Goal: Complete application form: Complete application form

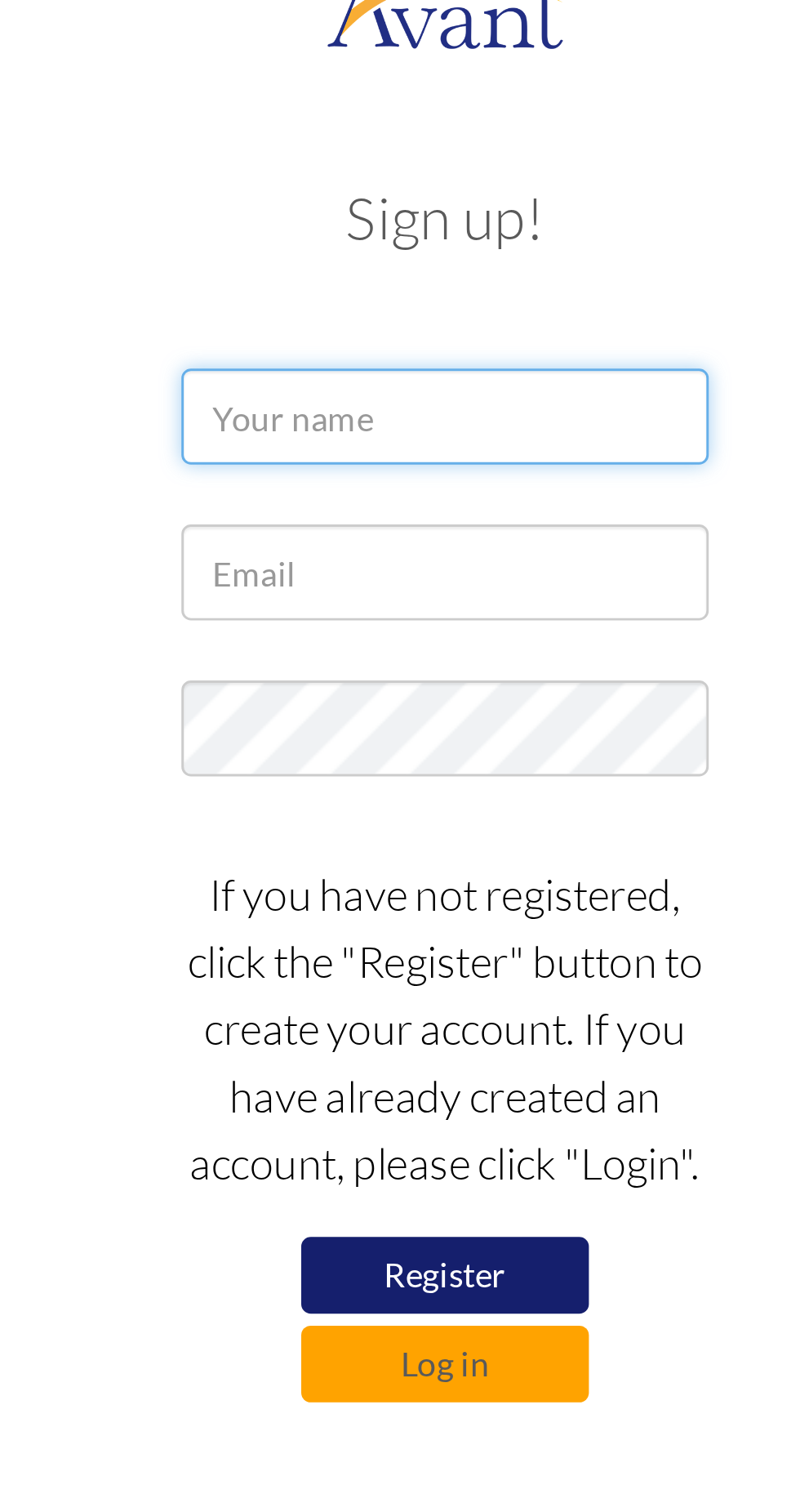
click at [412, 171] on input "text" at bounding box center [400, 168] width 180 height 33
type input "Naomi Atieno Were"
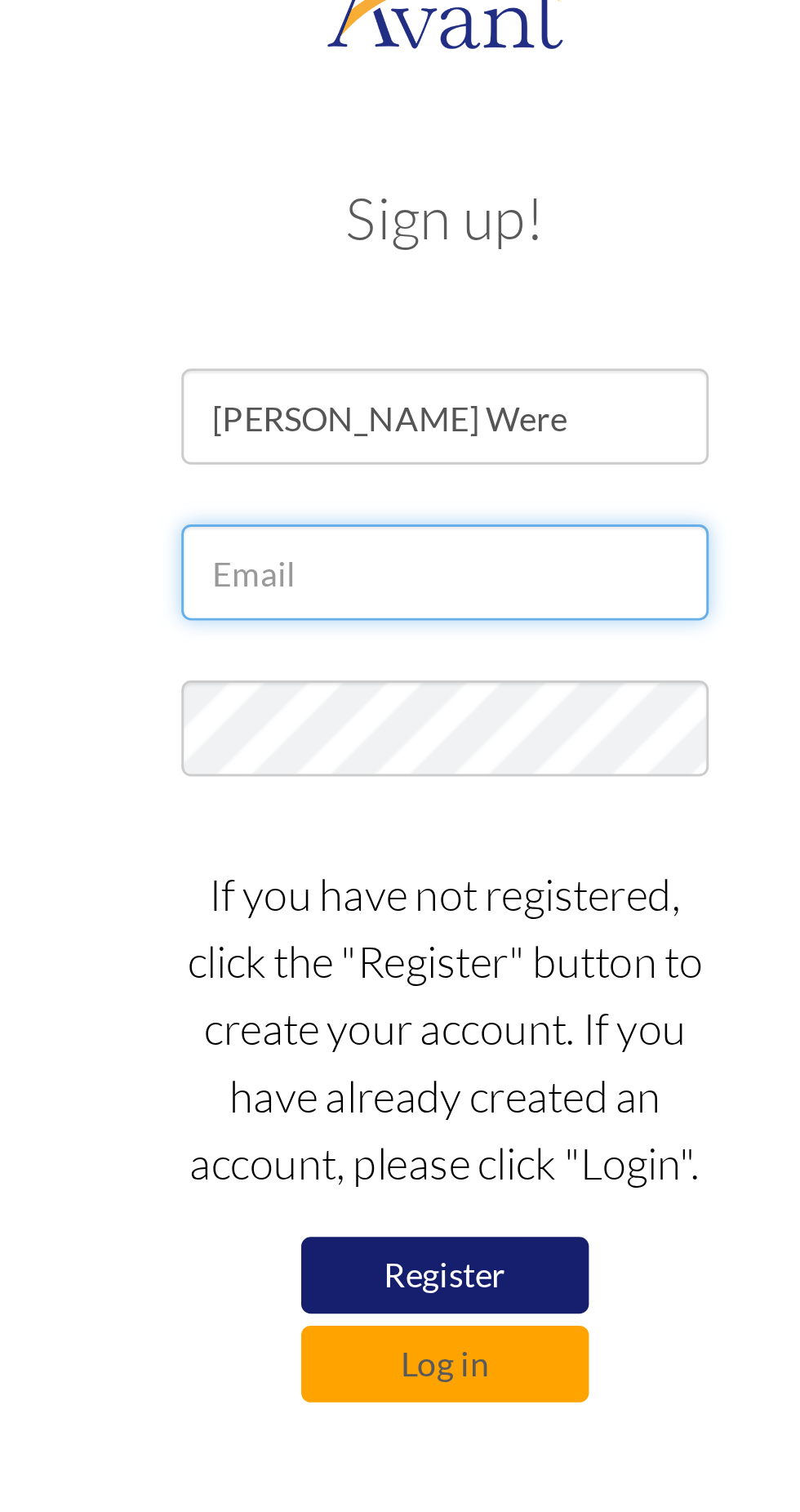
click at [400, 221] on input "text" at bounding box center [400, 221] width 180 height 33
type input "w"
click at [381, 224] on input "naomiwere 74" at bounding box center [400, 221] width 180 height 33
click at [384, 221] on input "naomiwere 74" at bounding box center [400, 221] width 180 height 33
click at [382, 221] on input "naomiwere 74" at bounding box center [400, 221] width 180 height 33
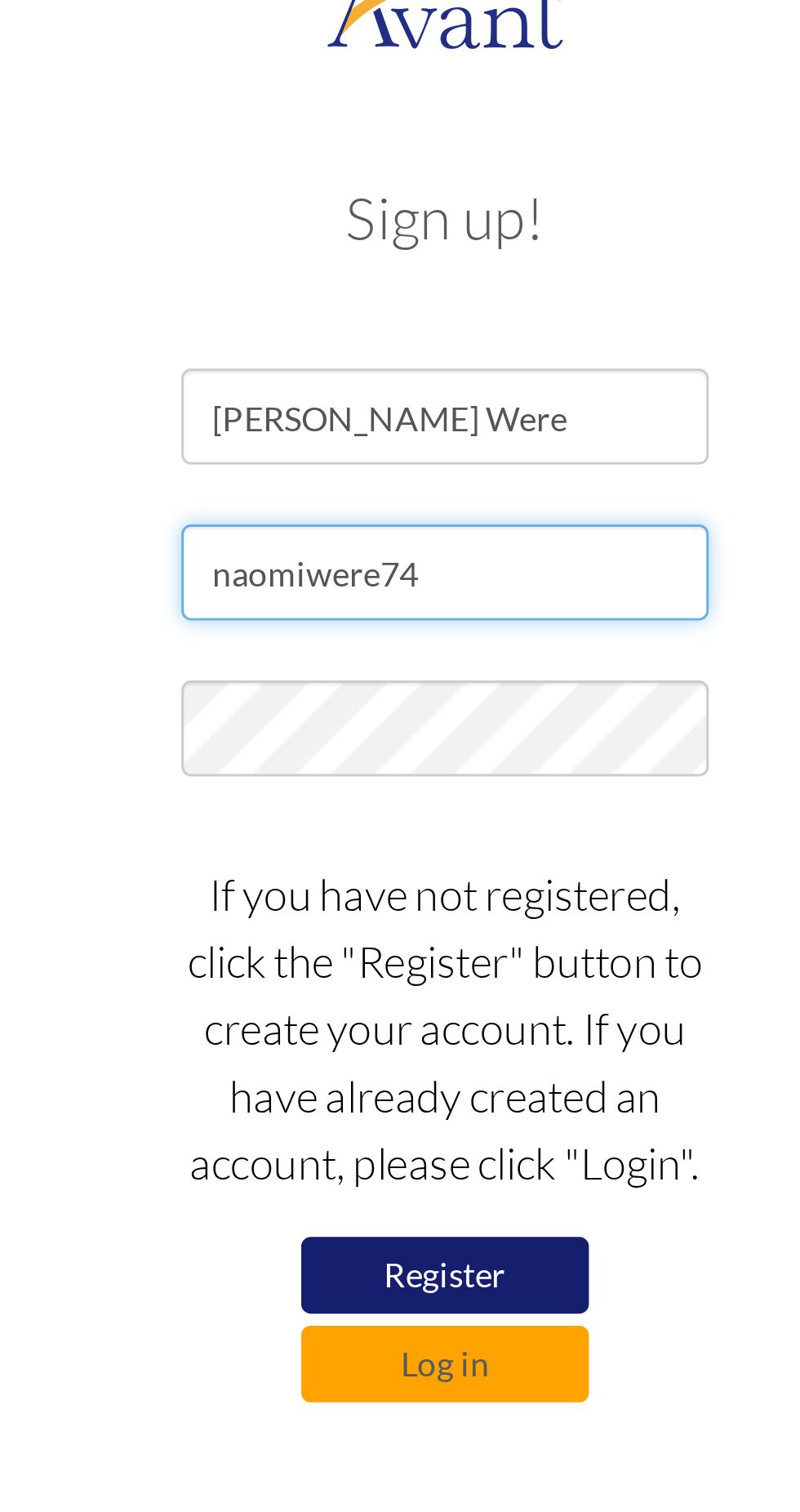
click at [407, 218] on input "naomiwere74" at bounding box center [400, 221] width 180 height 33
type input "naomiwere74@gmail.com"
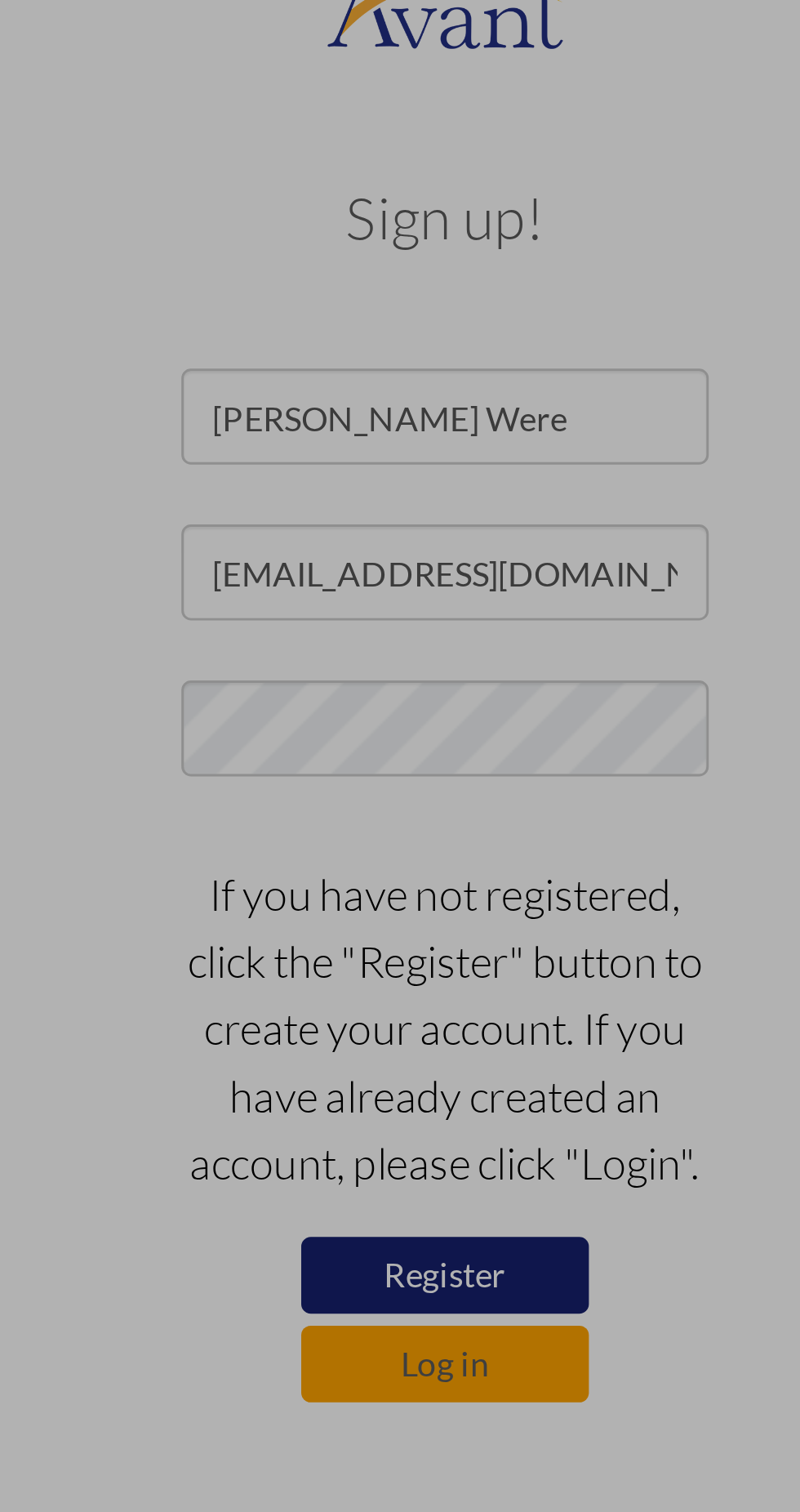
click at [397, 745] on div "Data check..." at bounding box center [400, 756] width 23 height 23
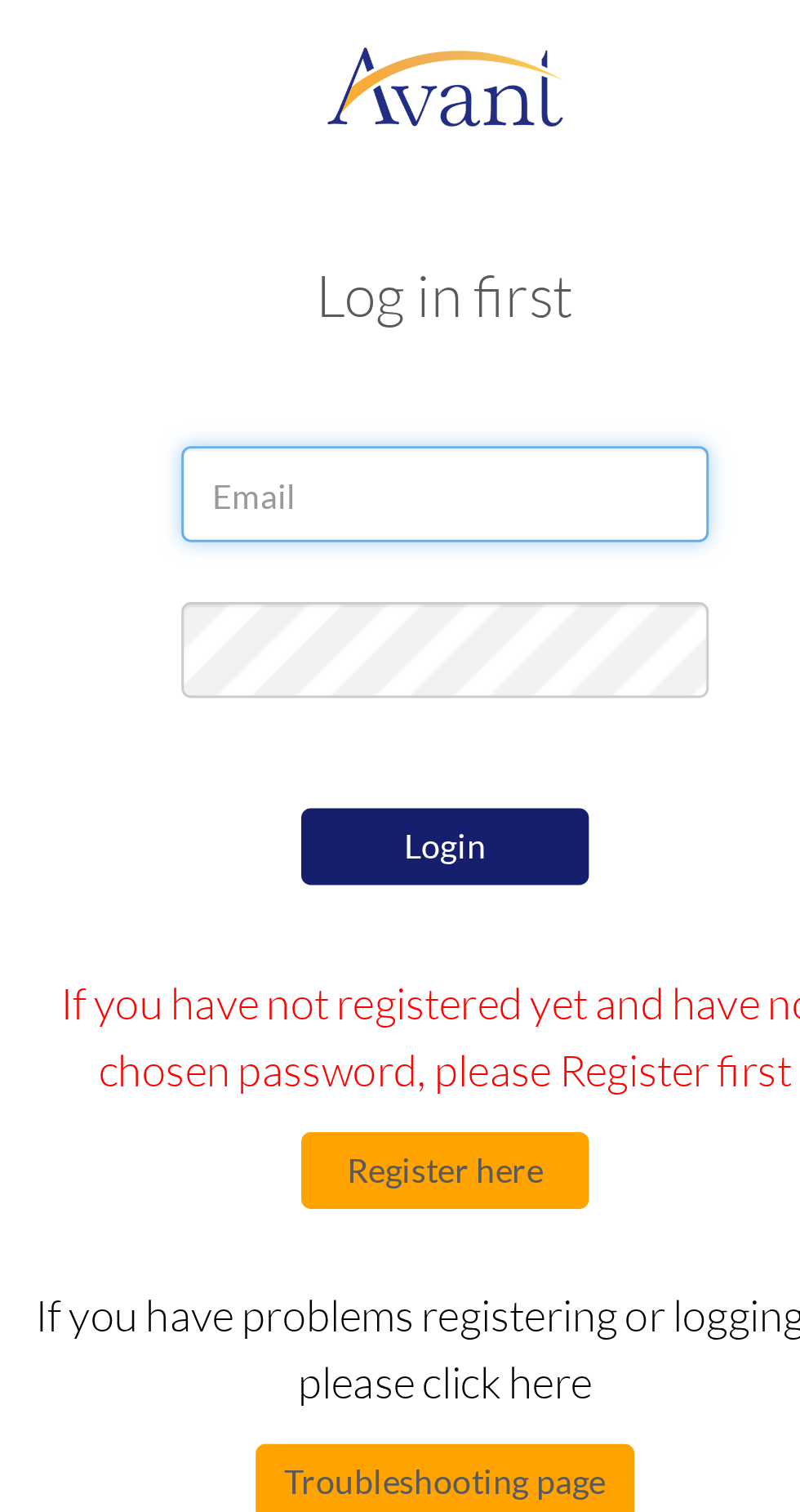
click at [409, 171] on input "email" at bounding box center [400, 168] width 180 height 33
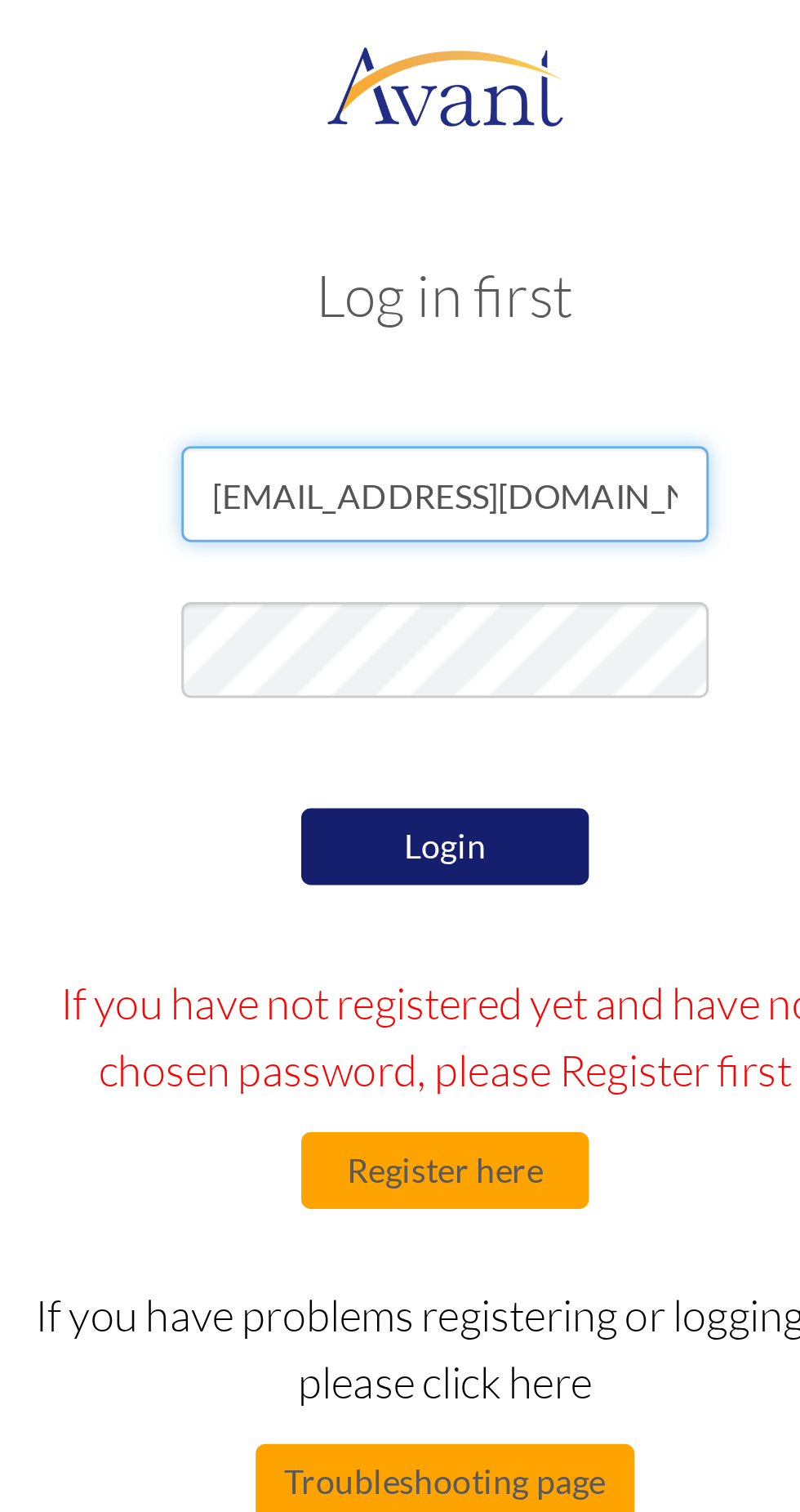
type input "naomiwere74@gmail.com"
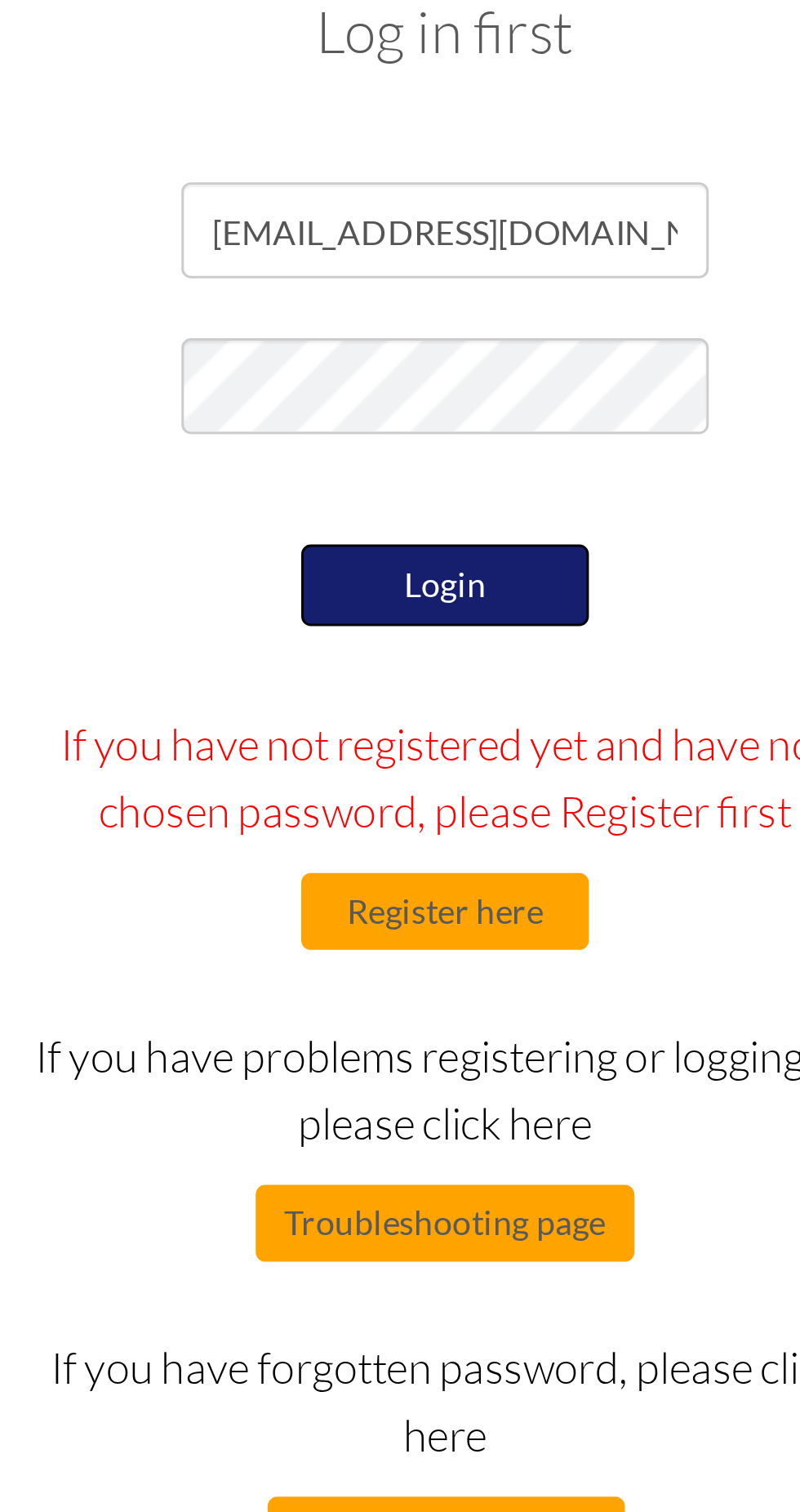
click at [408, 295] on button "Login" at bounding box center [400, 289] width 98 height 28
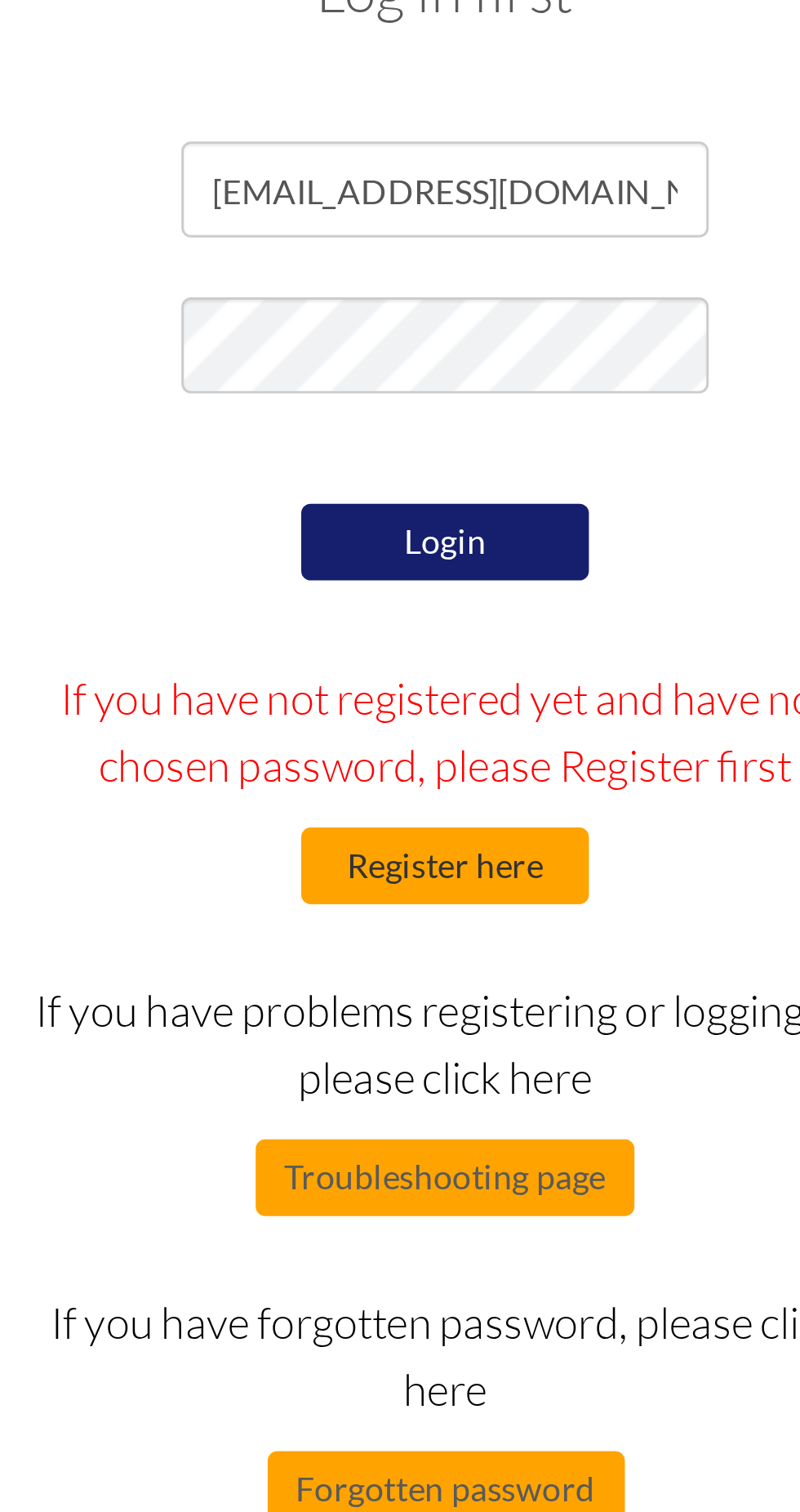
click at [406, 407] on button "Register here" at bounding box center [400, 398] width 98 height 26
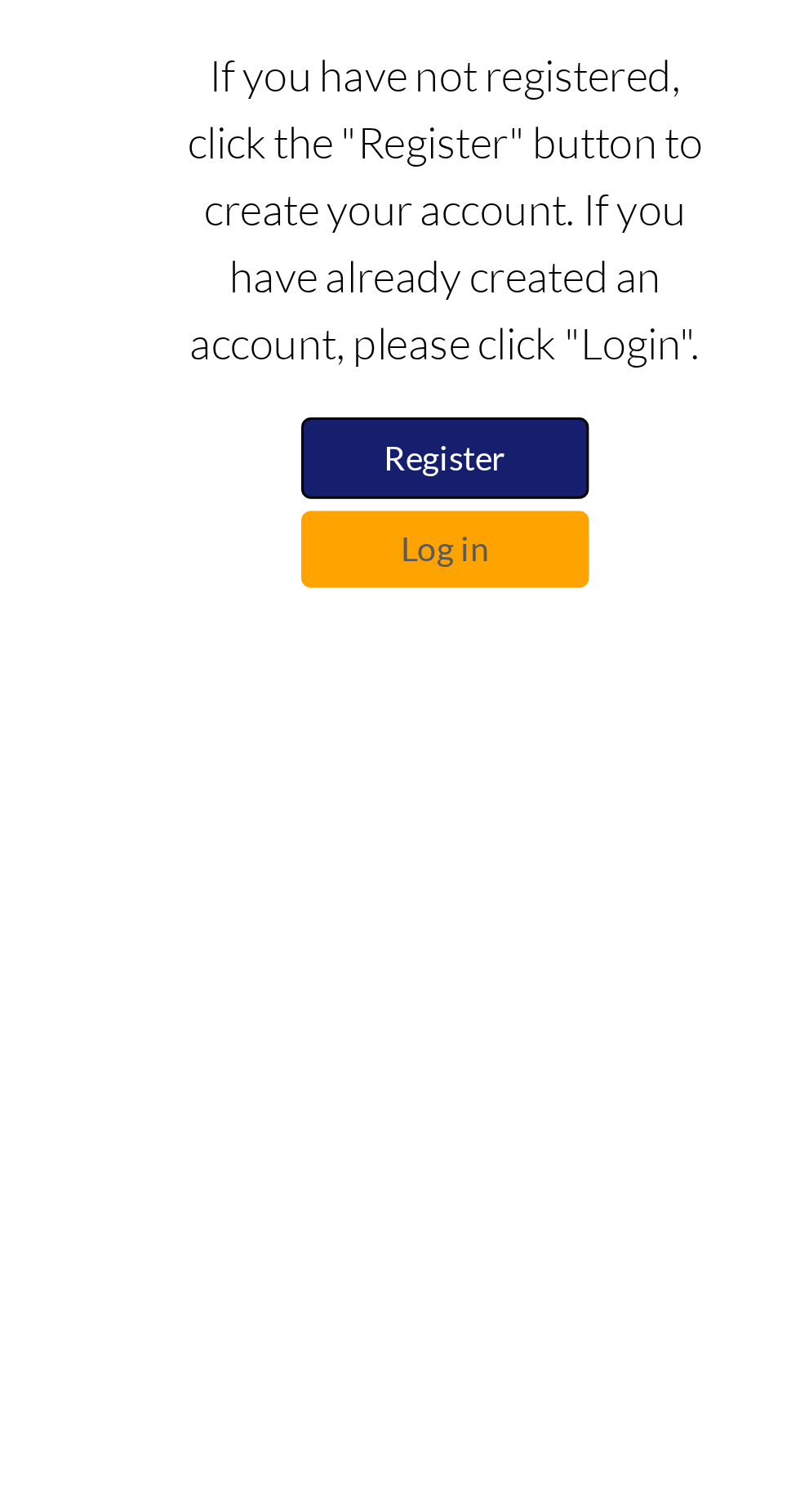
click at [410, 459] on button "Register" at bounding box center [400, 461] width 98 height 28
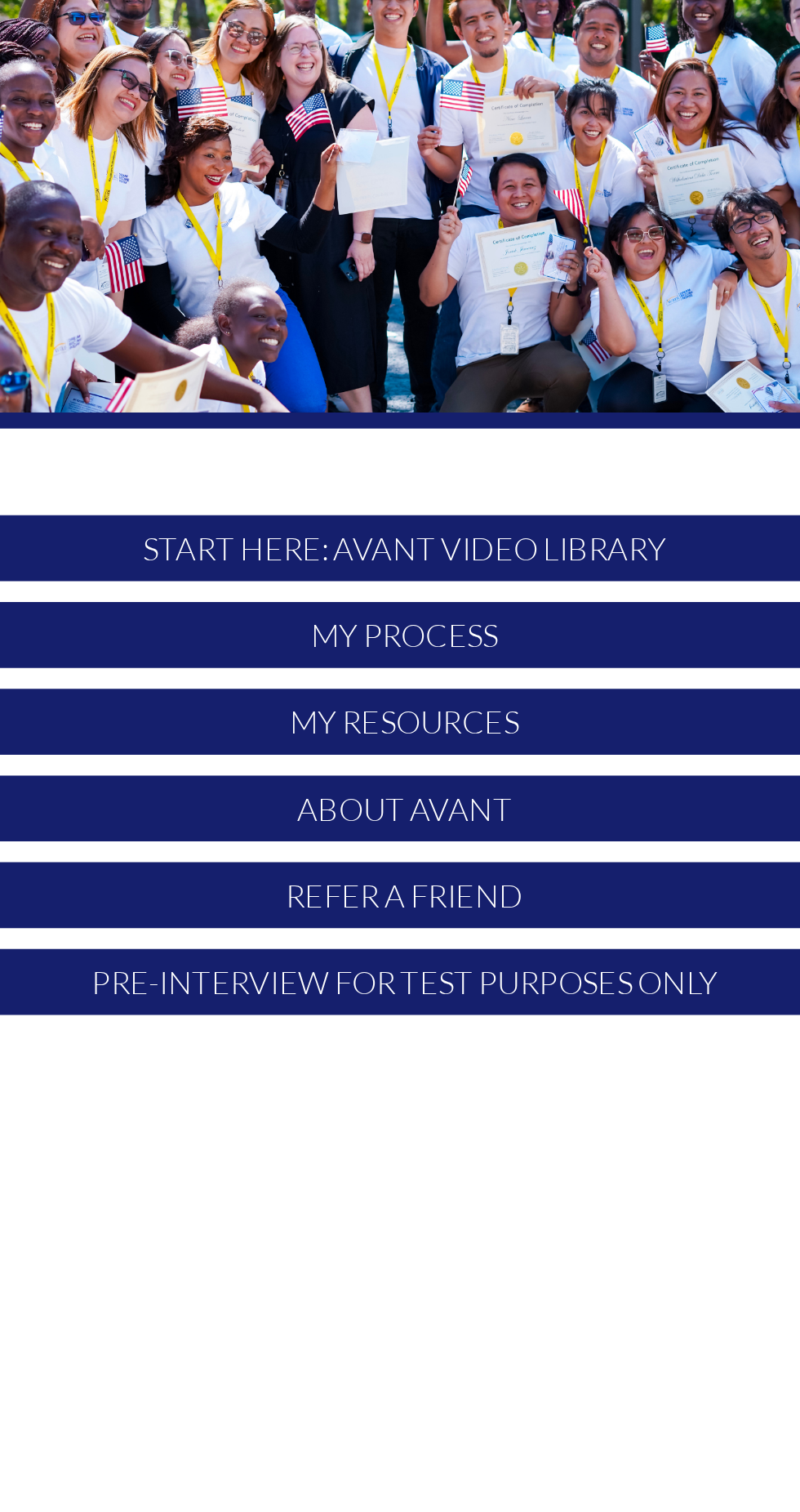
click at [487, 480] on p "START HERE: Avant Video Library" at bounding box center [400, 476] width 486 height 31
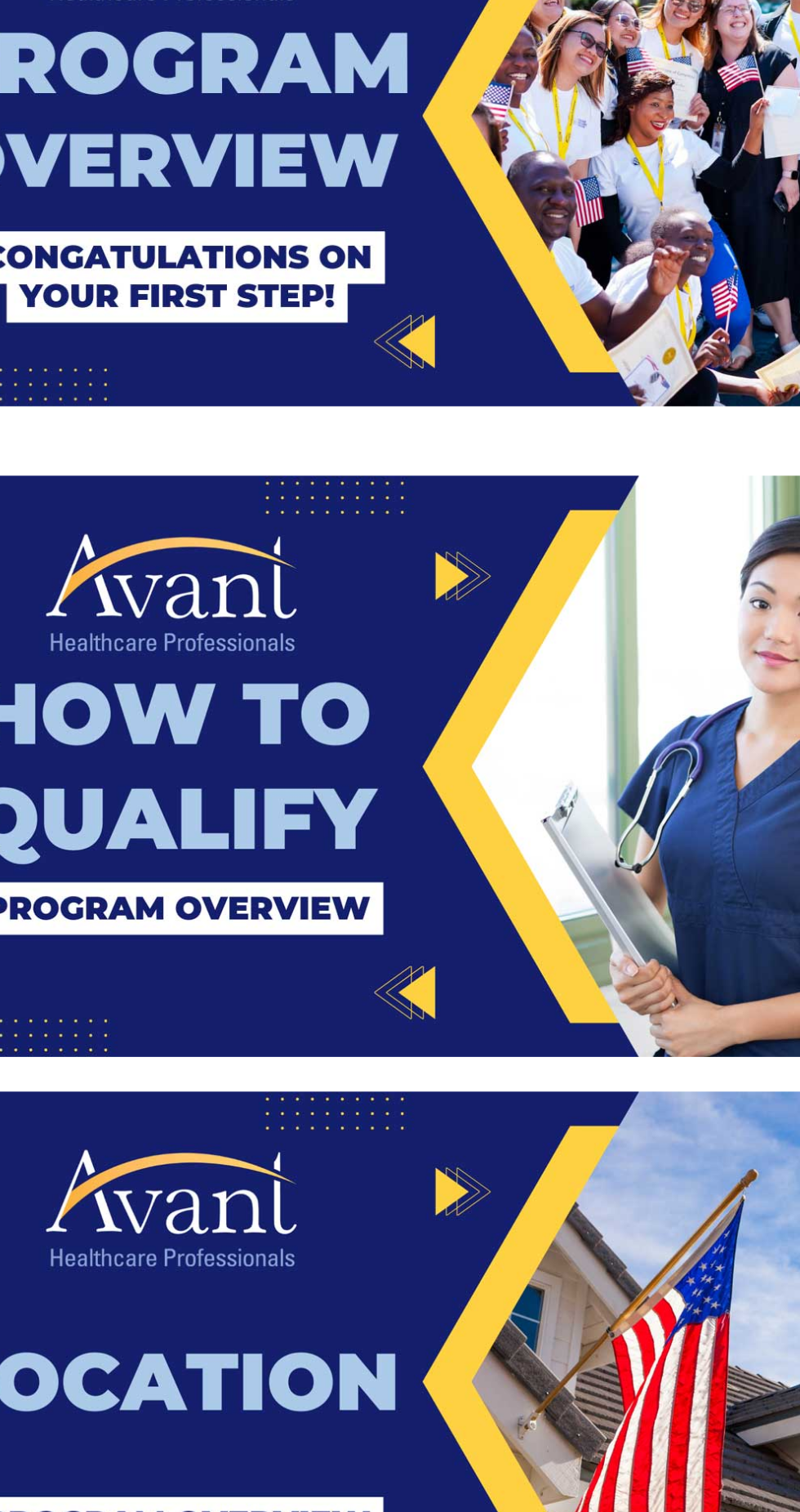
click at [406, 382] on img at bounding box center [400, 272] width 486 height 274
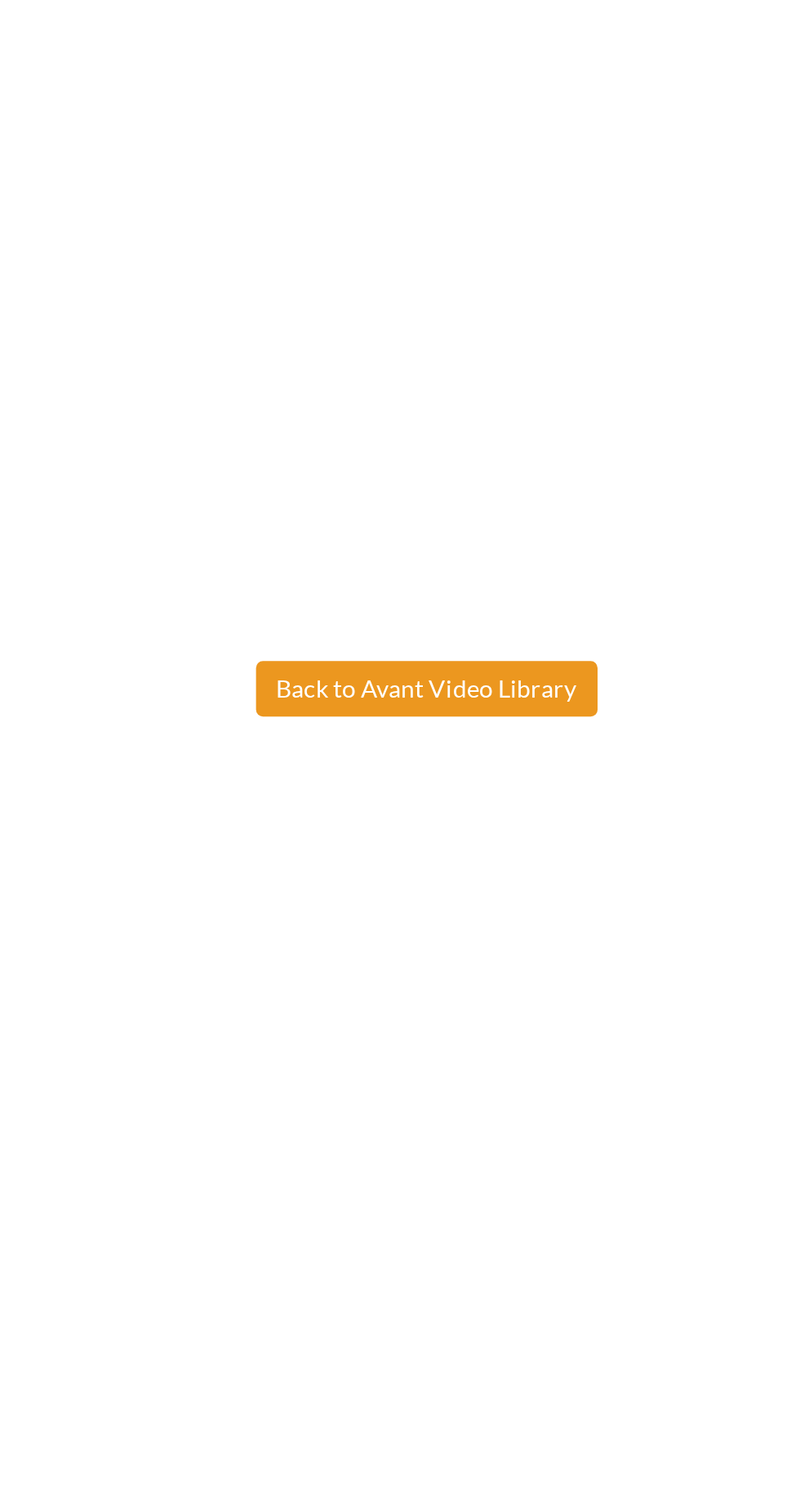
click at [417, 551] on button "Back to Avant Video Library" at bounding box center [400, 542] width 161 height 26
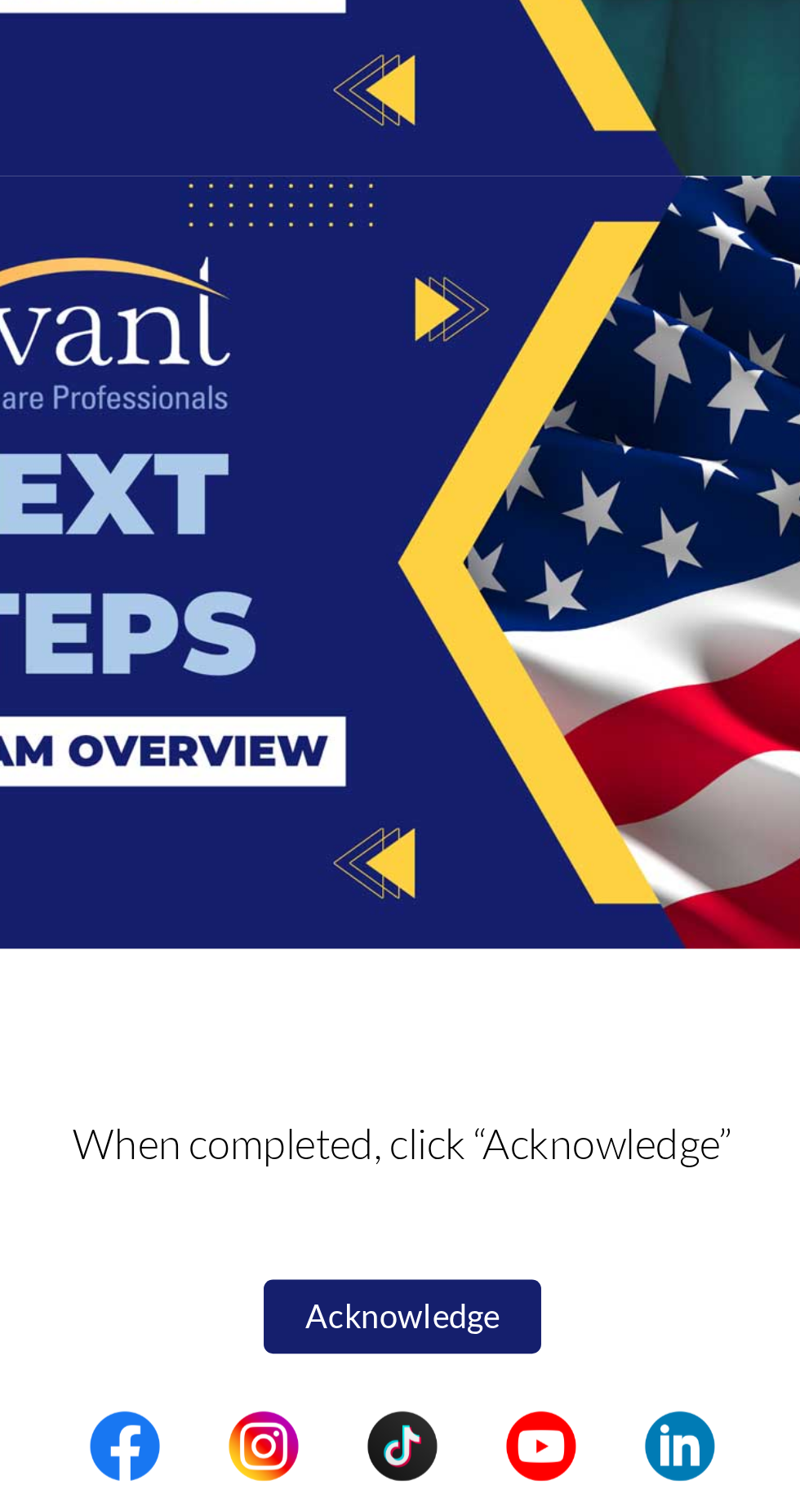
scroll to position [1534, 0]
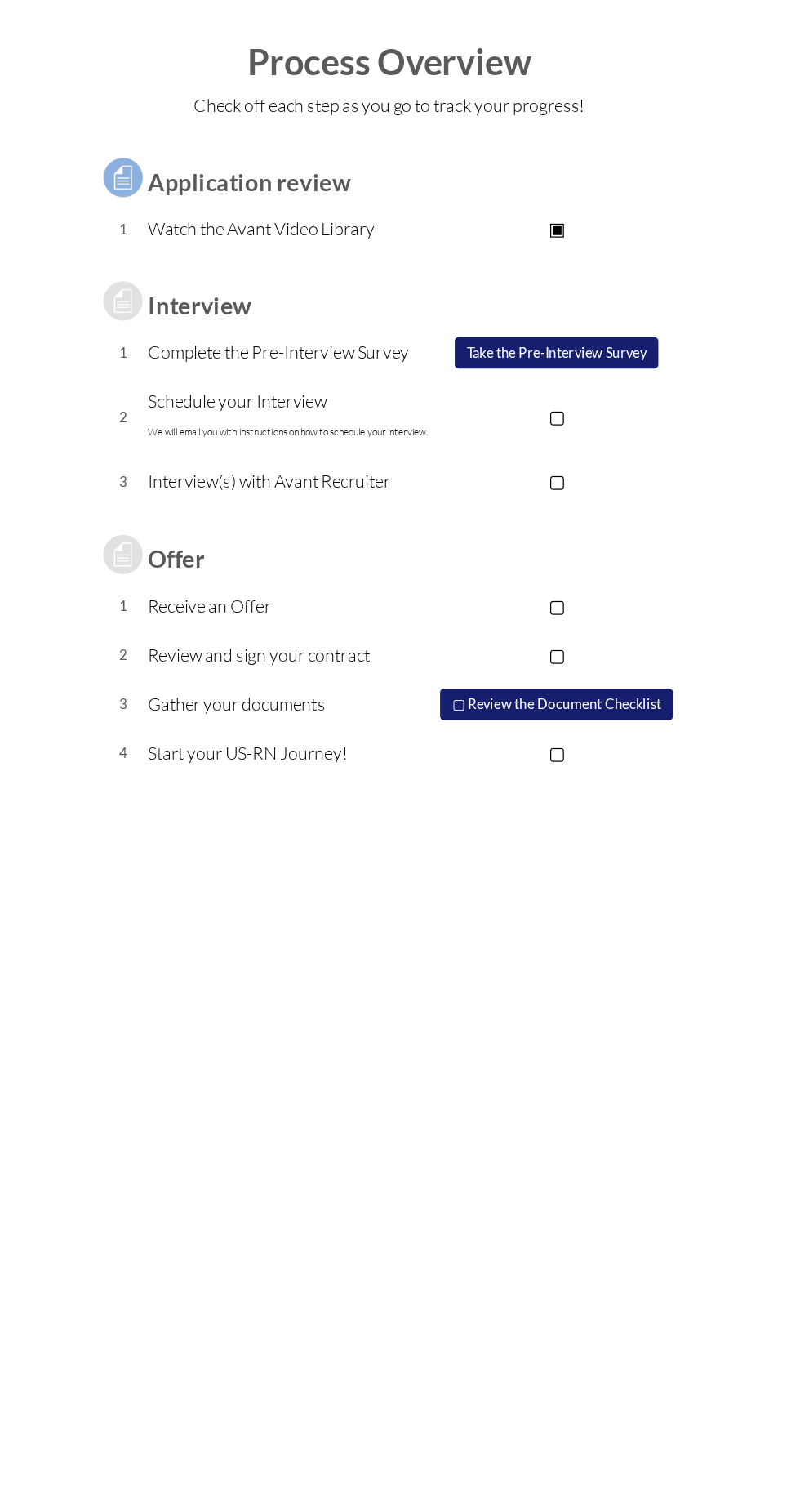
scroll to position [0, 0]
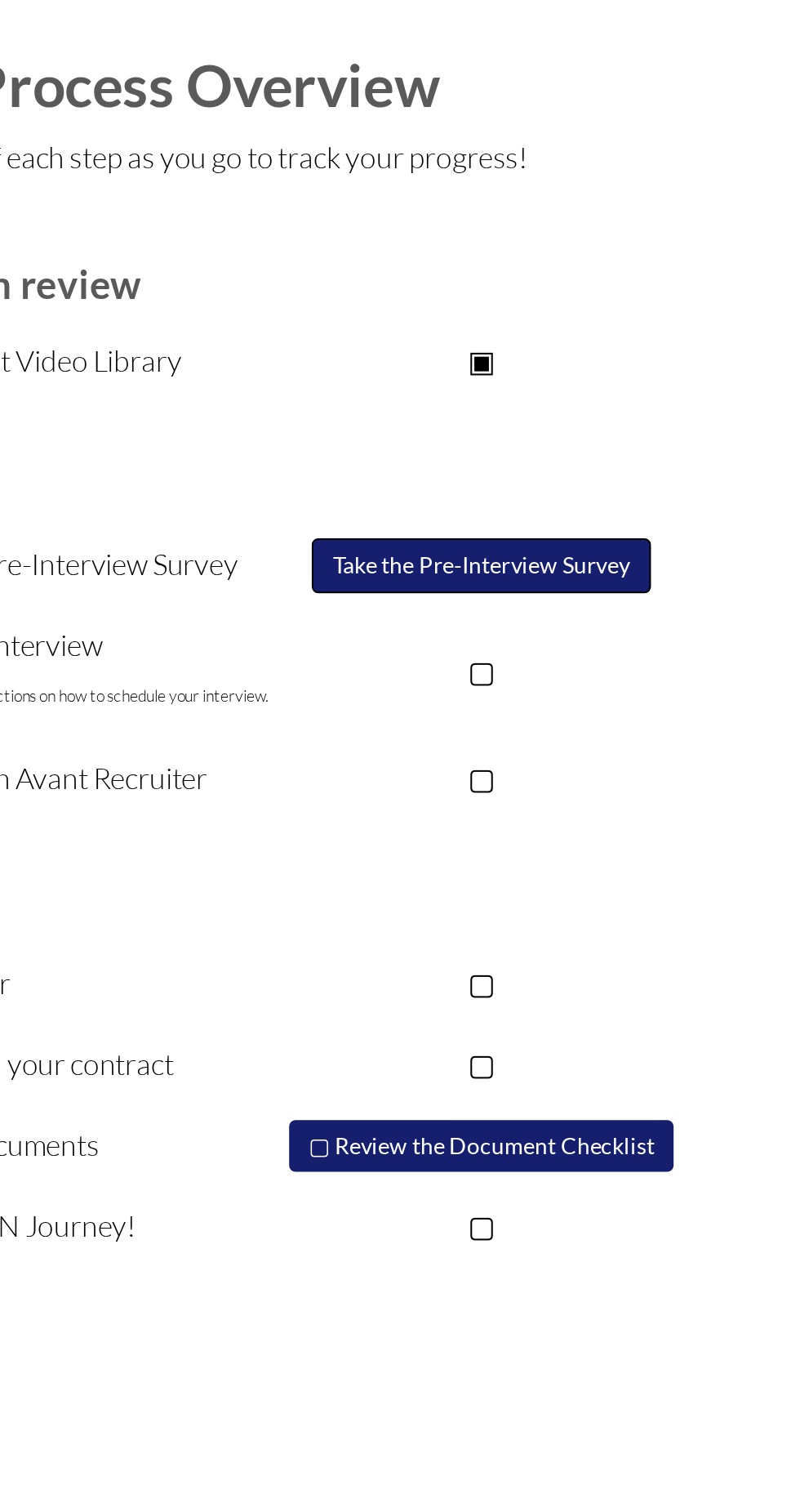
click at [563, 360] on button "Take the Pre-Interview Survey" at bounding box center [539, 349] width 171 height 28
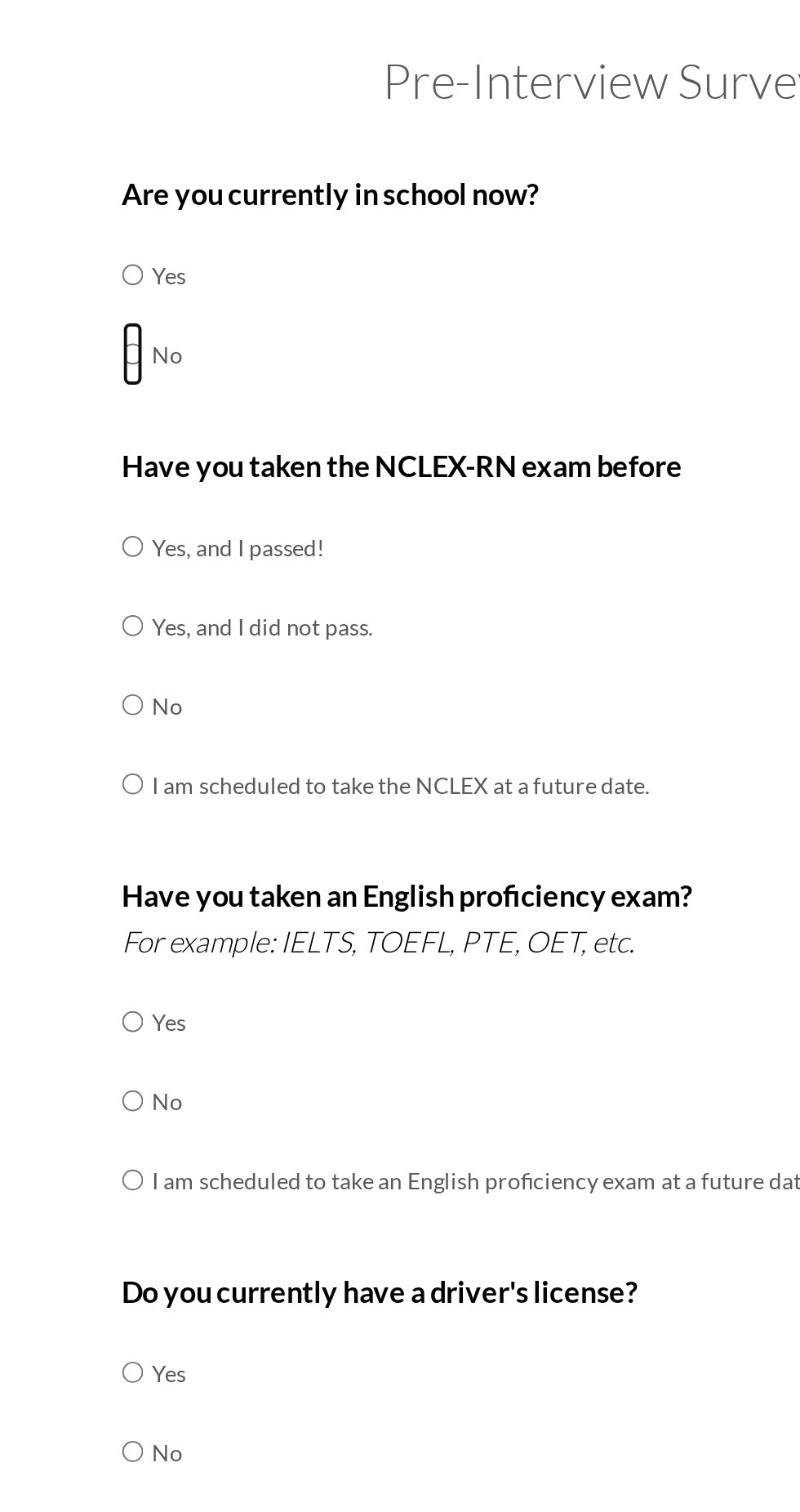
click at [164, 243] on input "radio" at bounding box center [163, 242] width 10 height 33
radio input "true"
click at [165, 426] on input "radio" at bounding box center [163, 419] width 10 height 33
radio input "true"
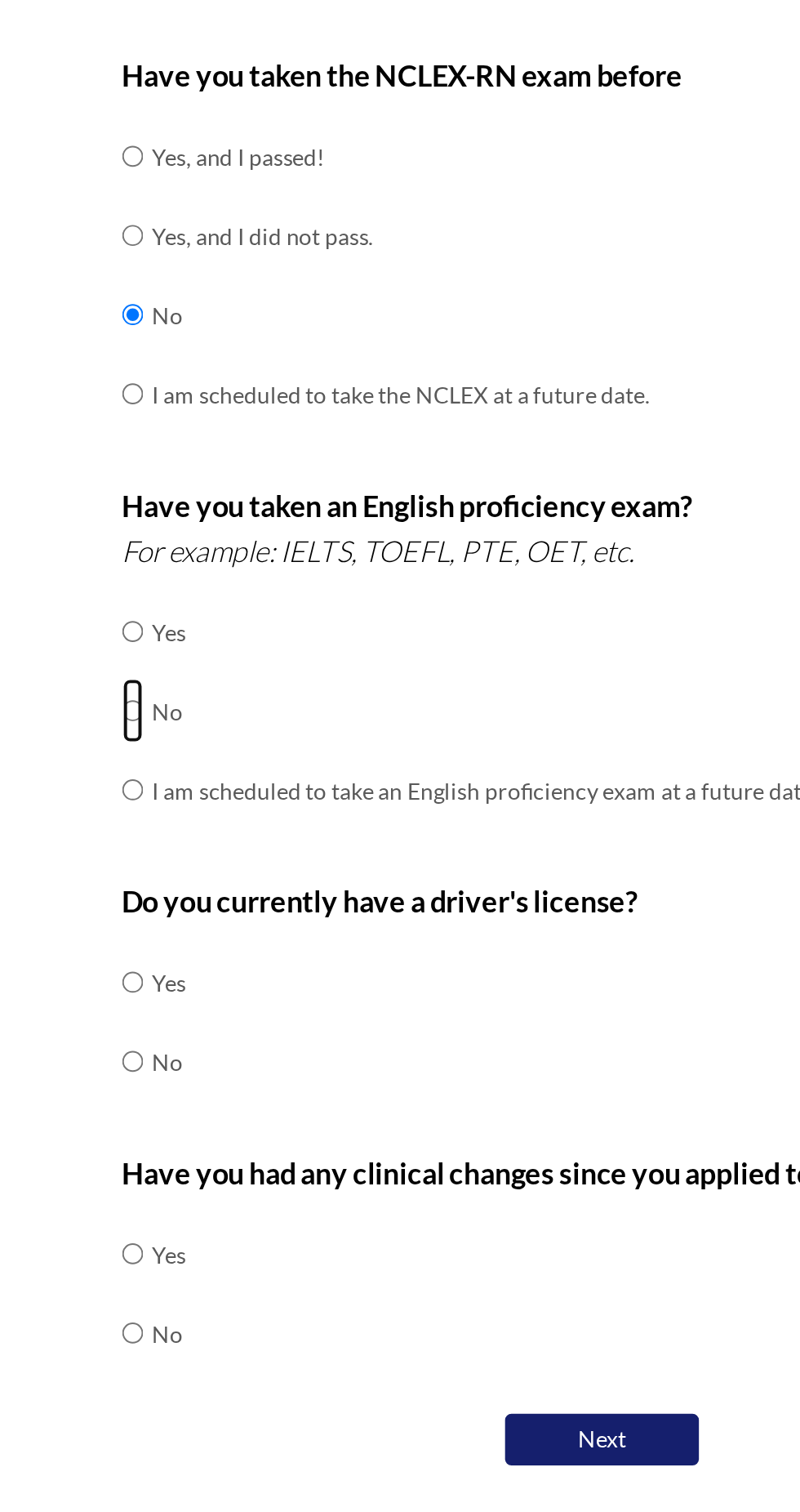
click at [168, 624] on input "radio" at bounding box center [163, 619] width 10 height 33
radio input "true"
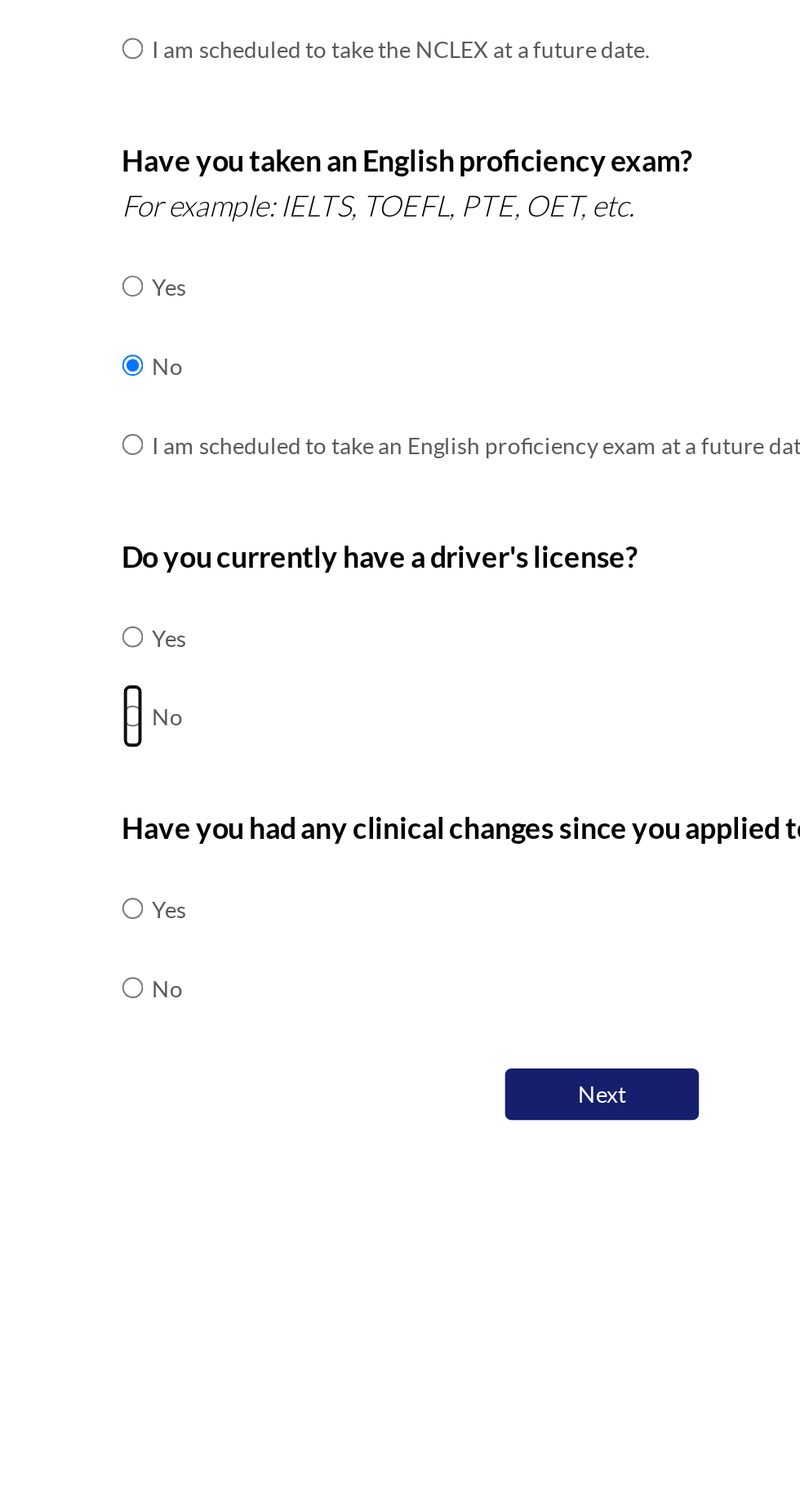
click at [164, 800] on input "radio" at bounding box center [163, 796] width 10 height 33
radio input "true"
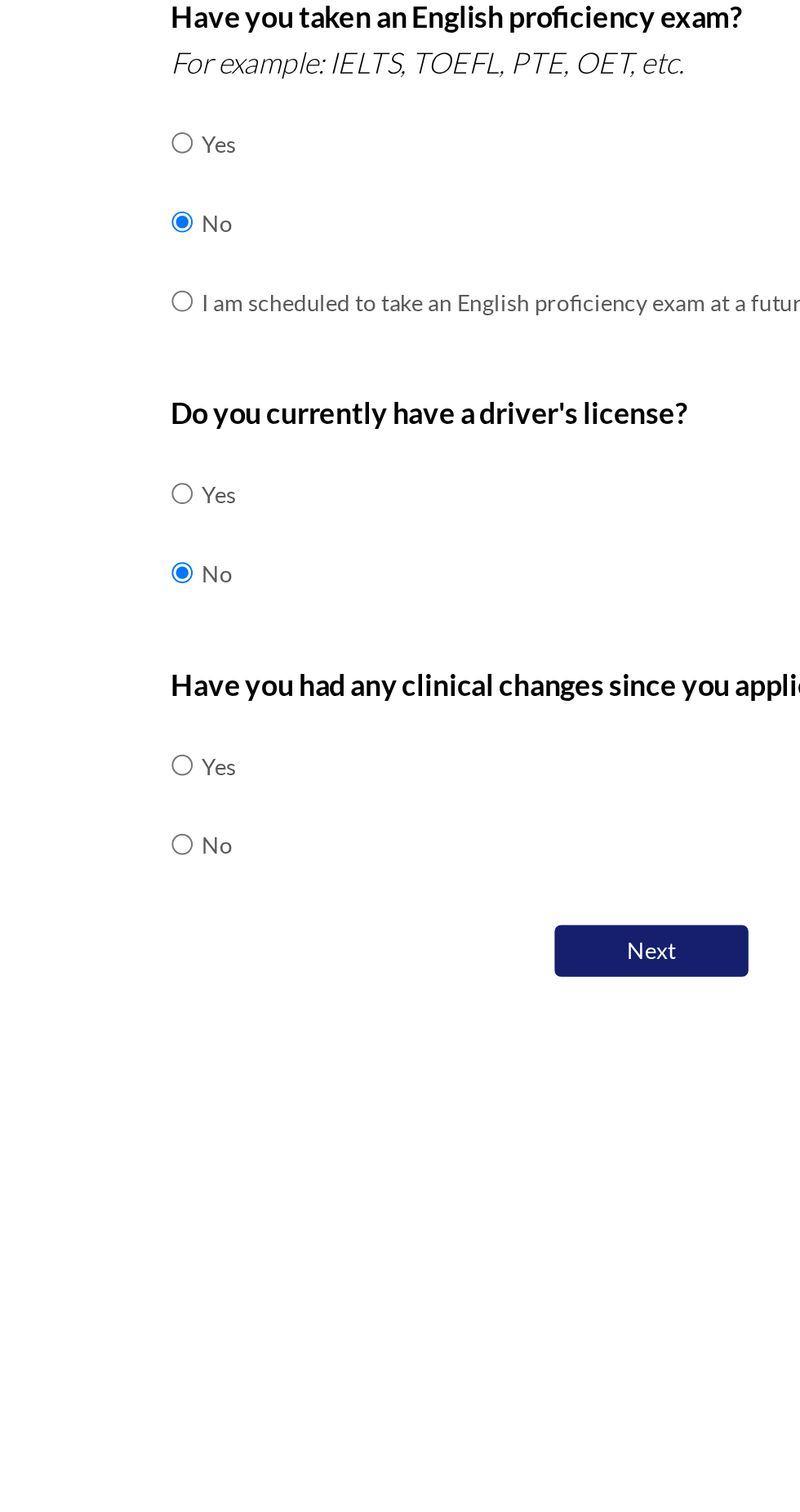
click at [186, 937] on td "No" at bounding box center [182, 934] width 17 height 40
click at [163, 934] on input "radio" at bounding box center [163, 934] width 10 height 33
radio input "true"
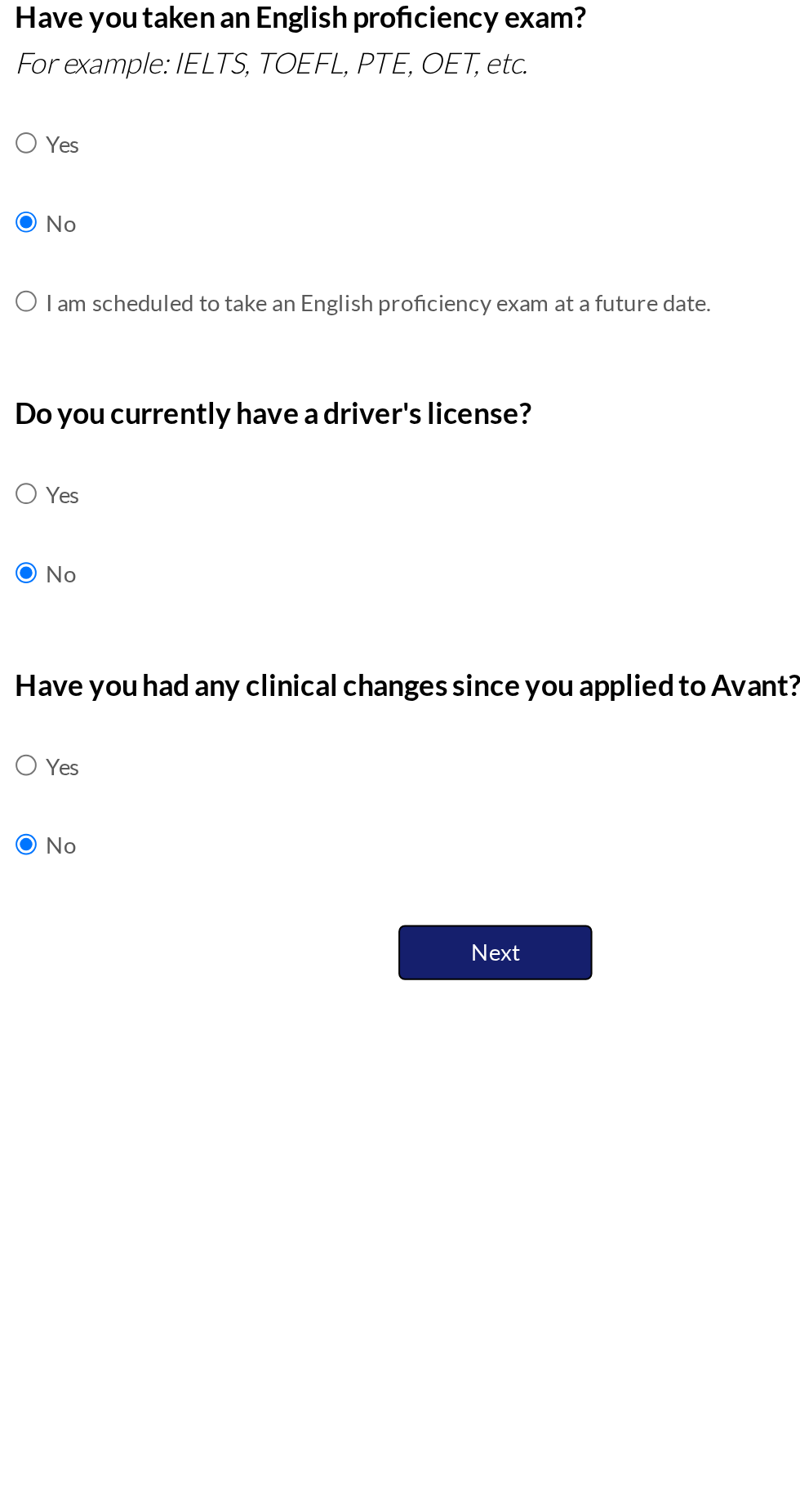
click at [388, 983] on button "Next" at bounding box center [400, 988] width 98 height 28
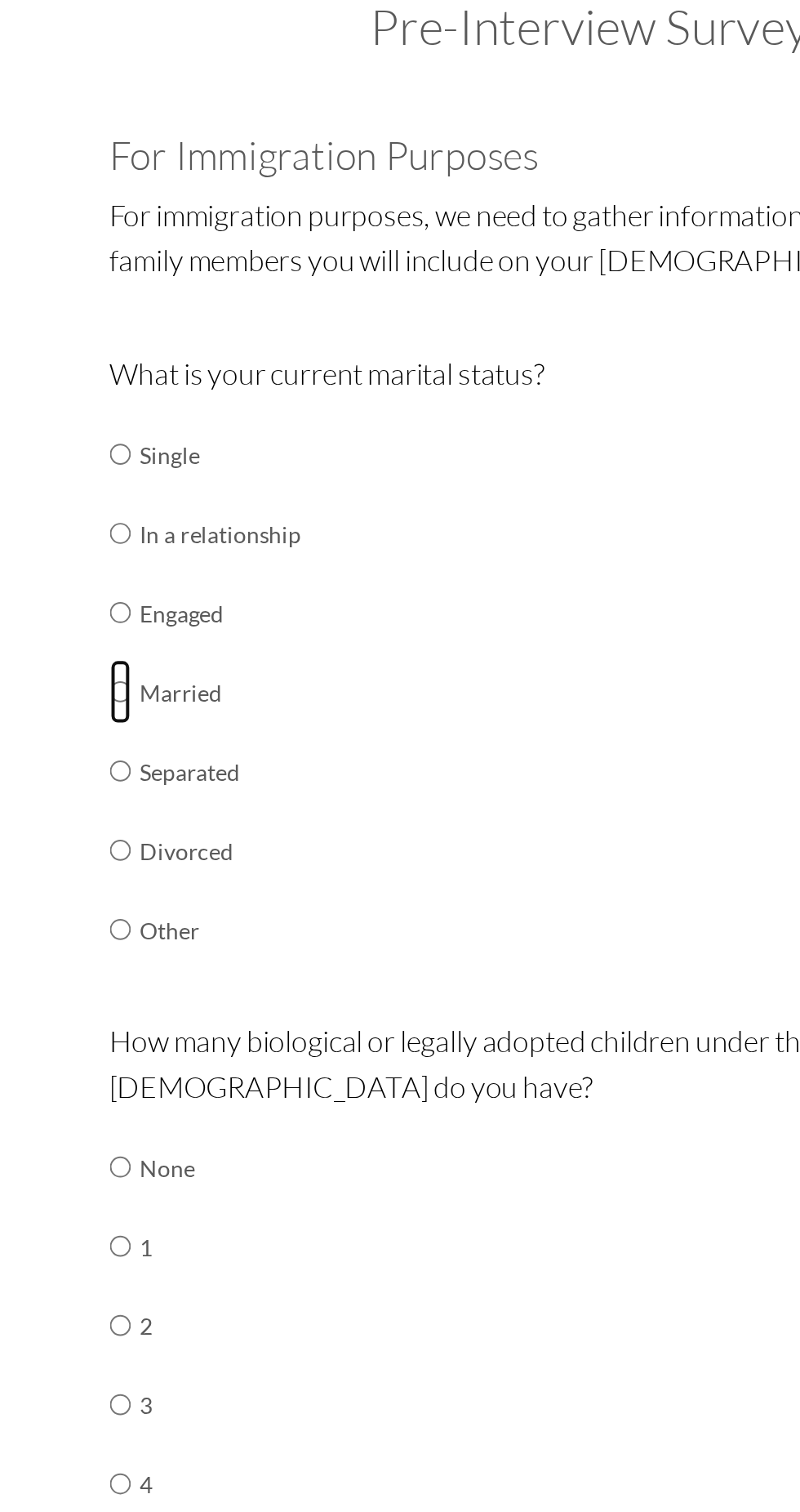
click at [166, 440] on input "radio" at bounding box center [163, 439] width 10 height 33
radio input "true"
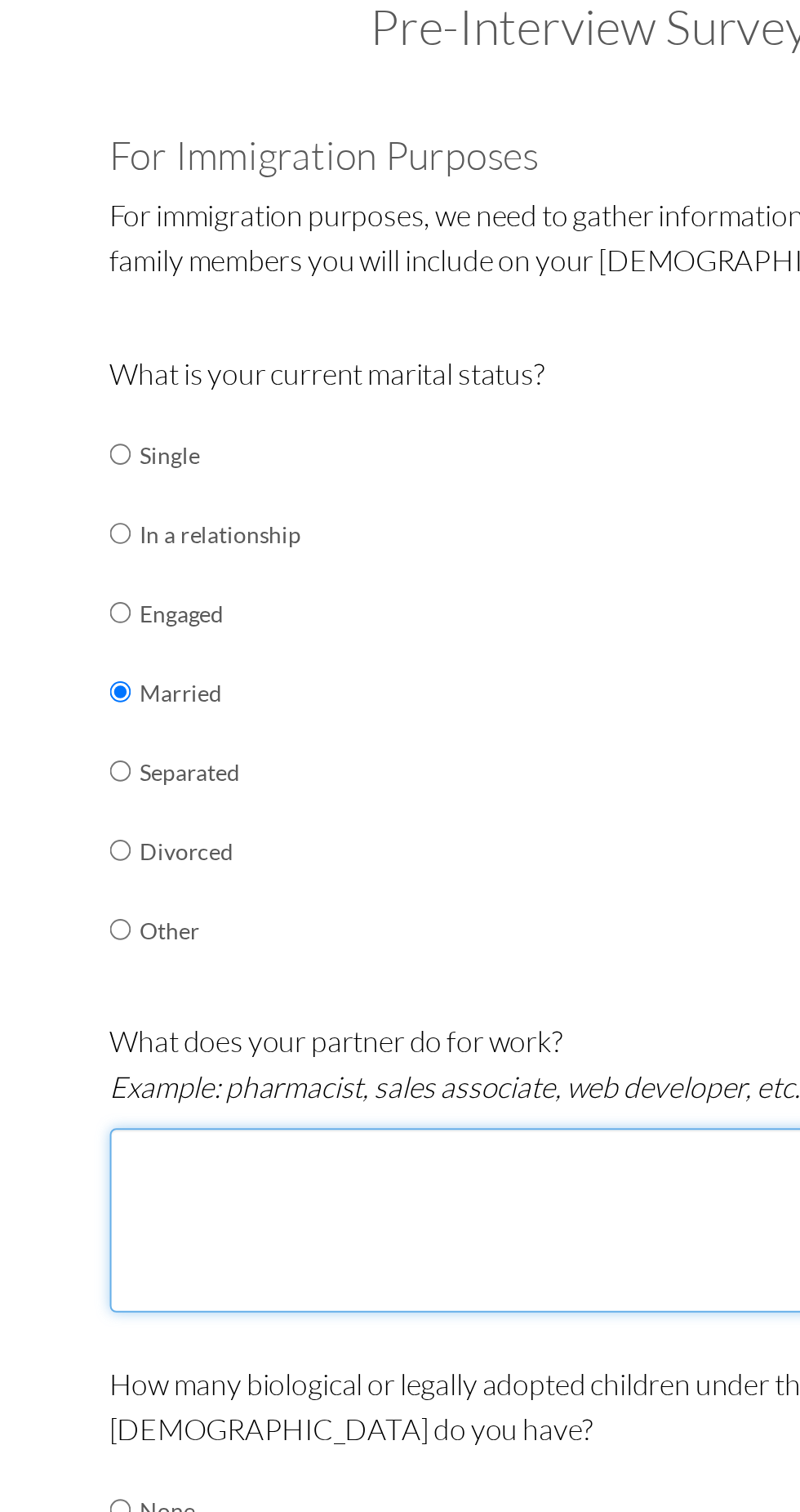
click at [295, 706] on textarea at bounding box center [400, 706] width 486 height 93
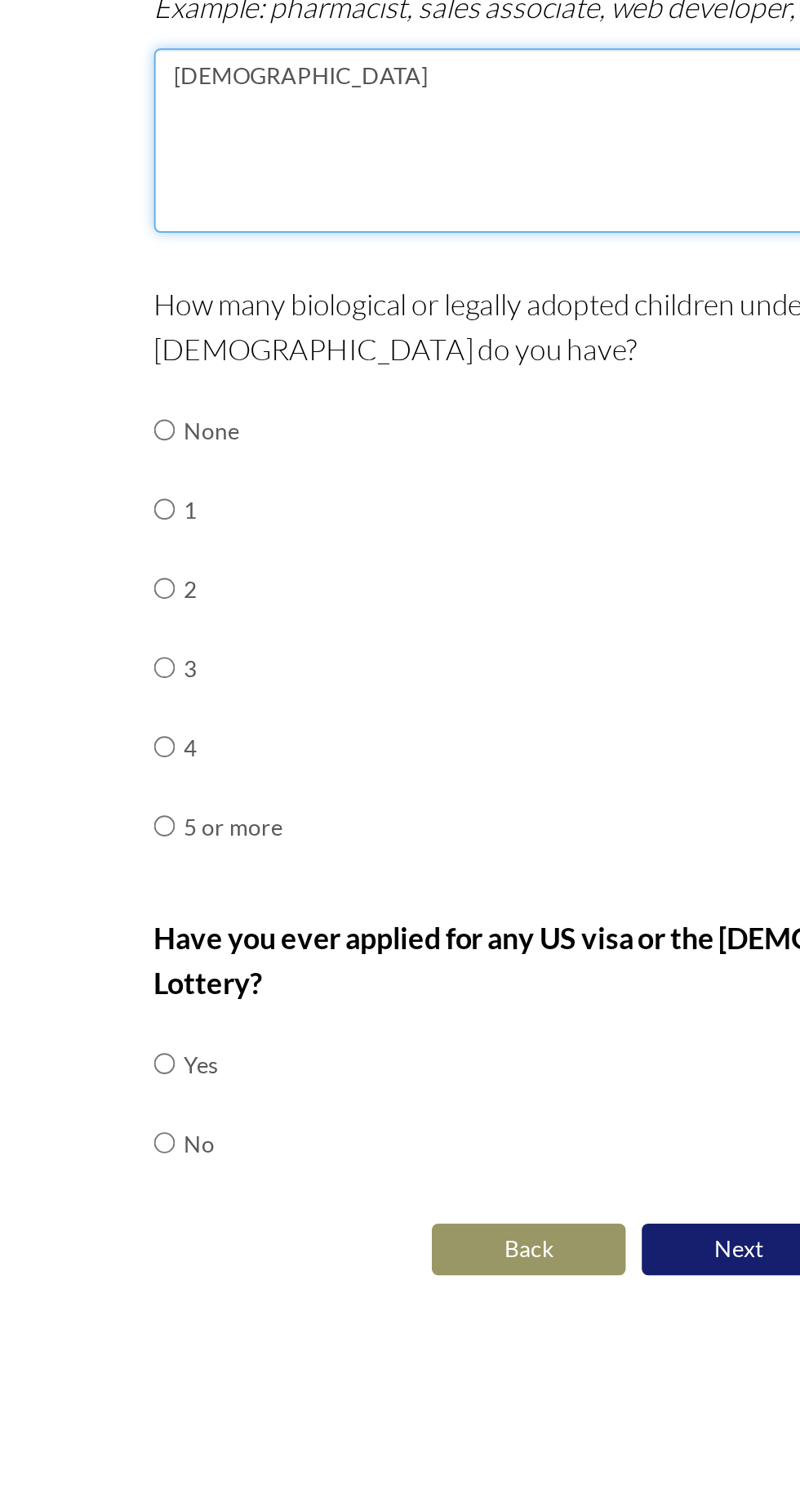
type textarea "[DEMOGRAPHIC_DATA]"
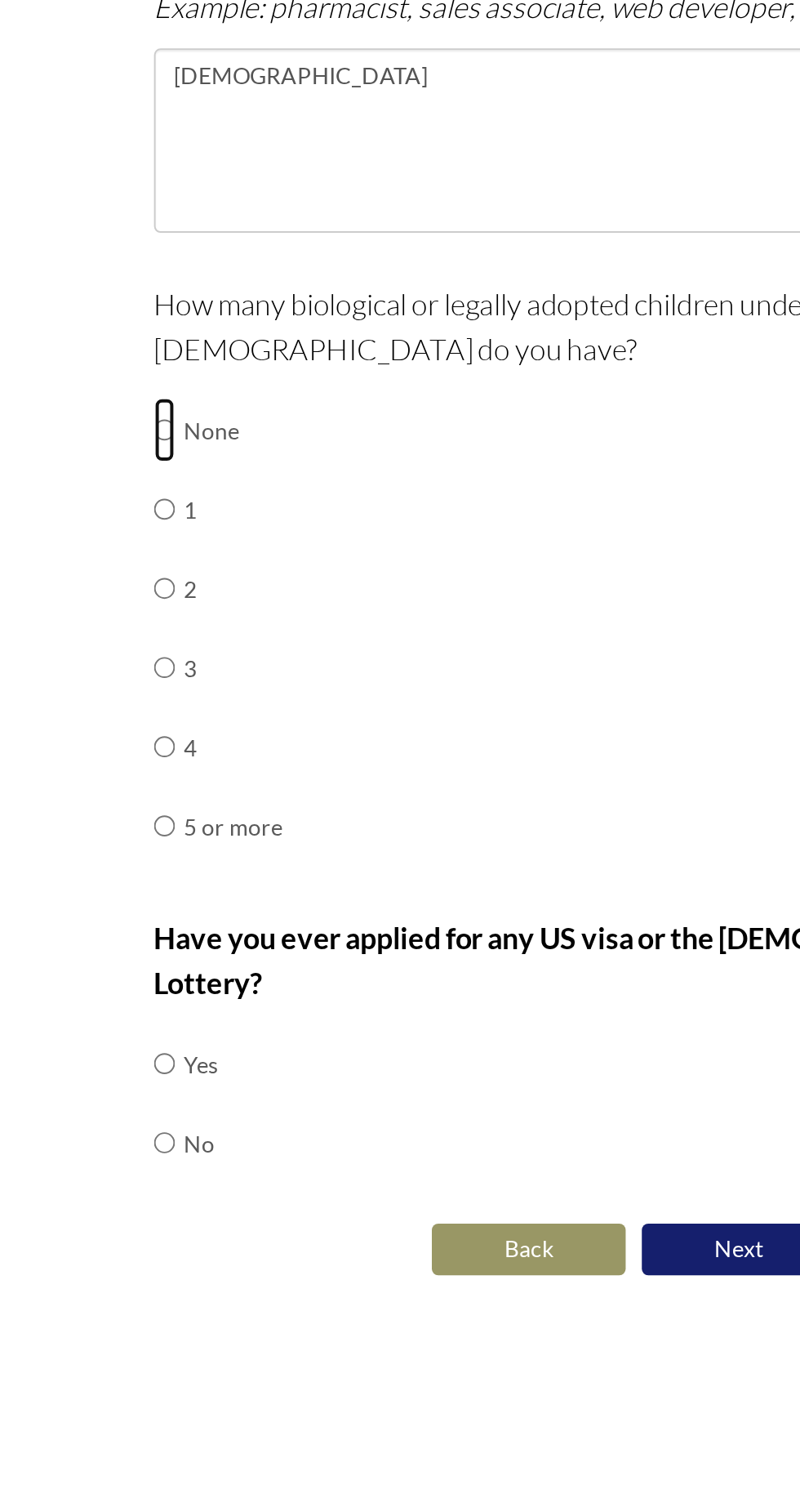
click at [167, 849] on input "radio" at bounding box center [163, 853] width 10 height 33
radio input "true"
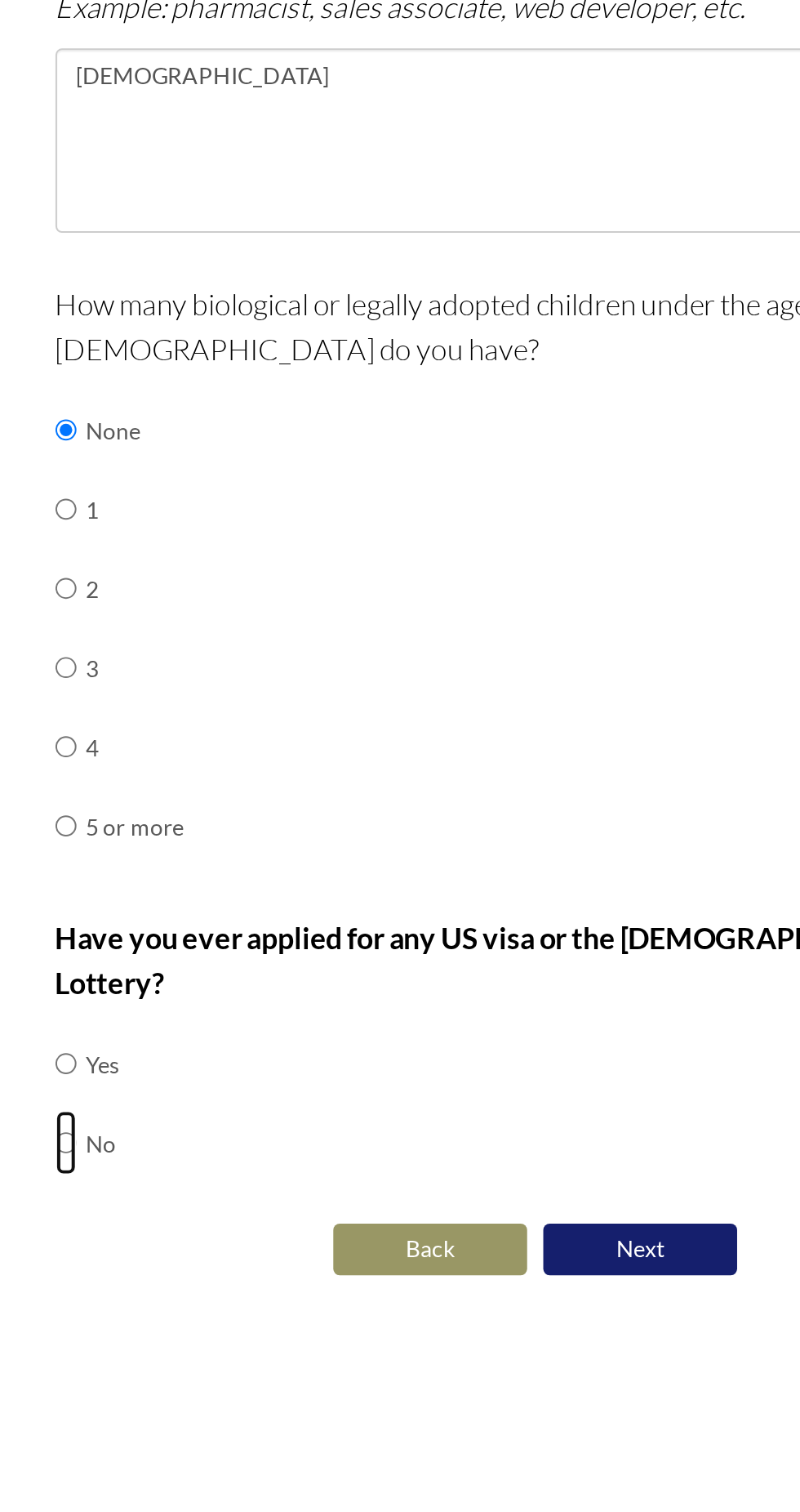
click at [168, 1197] on input "radio" at bounding box center [163, 1213] width 10 height 33
radio input "true"
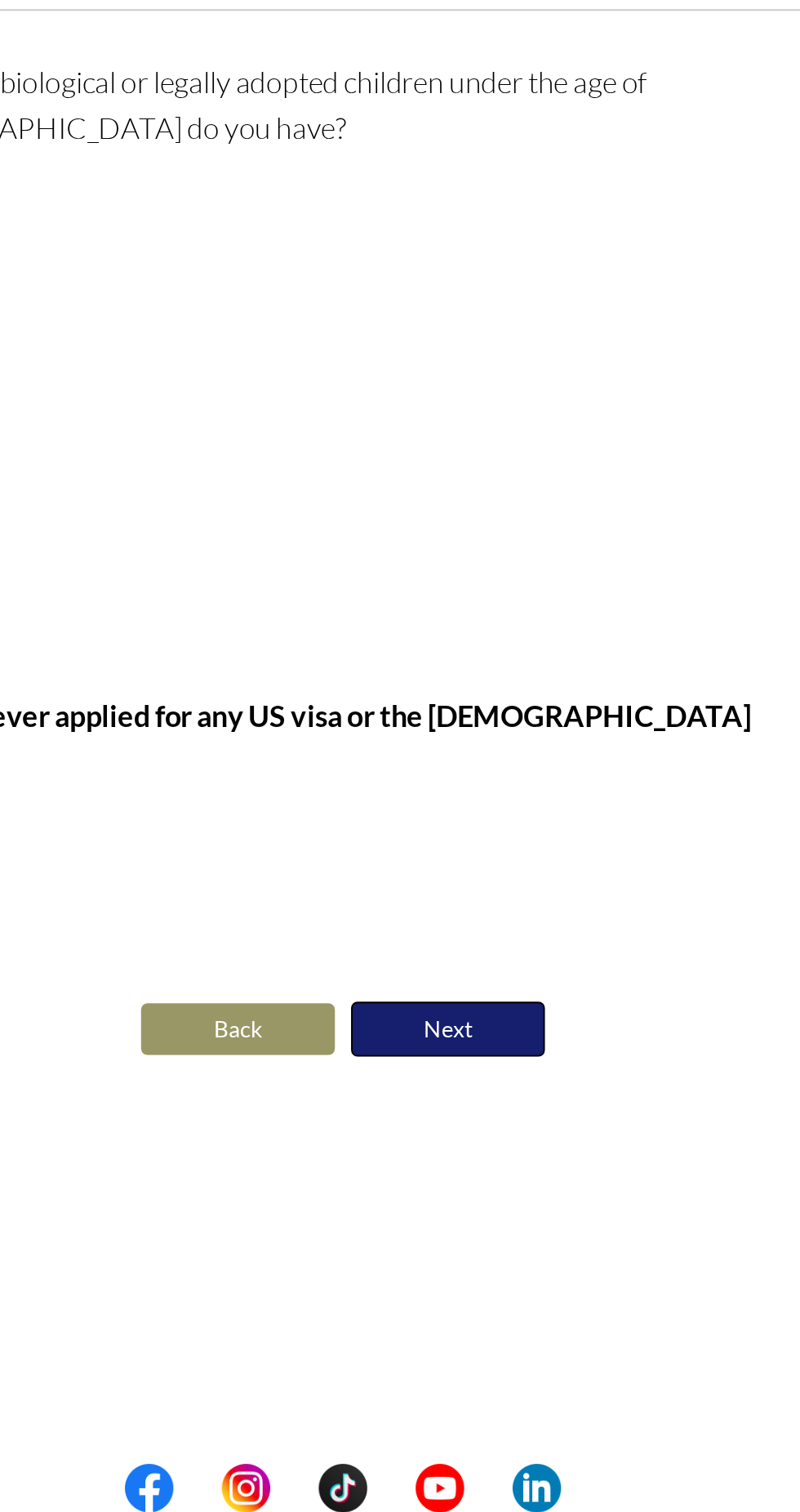
click at [468, 1254] on button "Next" at bounding box center [453, 1267] width 98 height 28
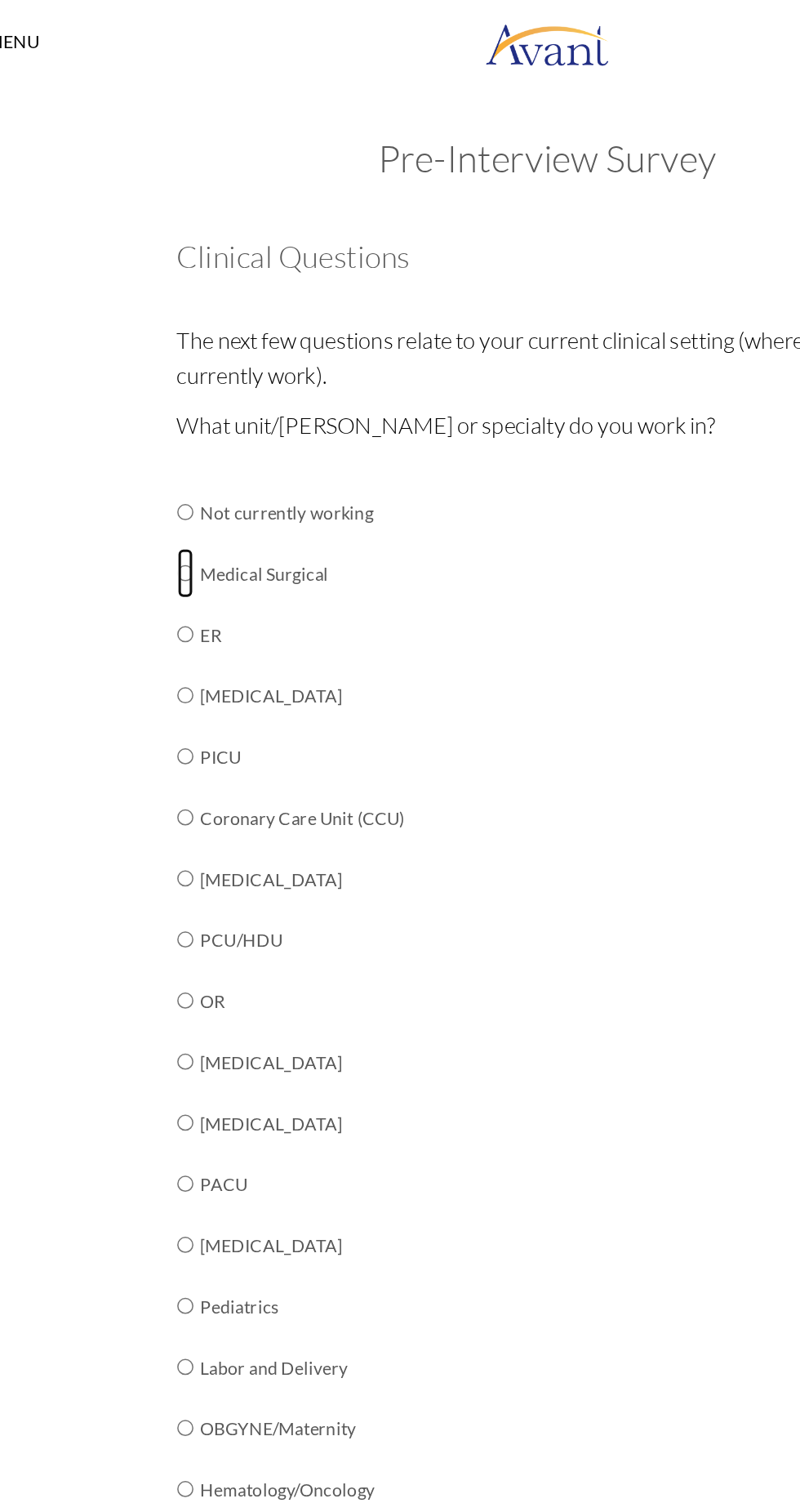
click at [168, 376] on input "radio" at bounding box center [163, 376] width 10 height 33
radio input "true"
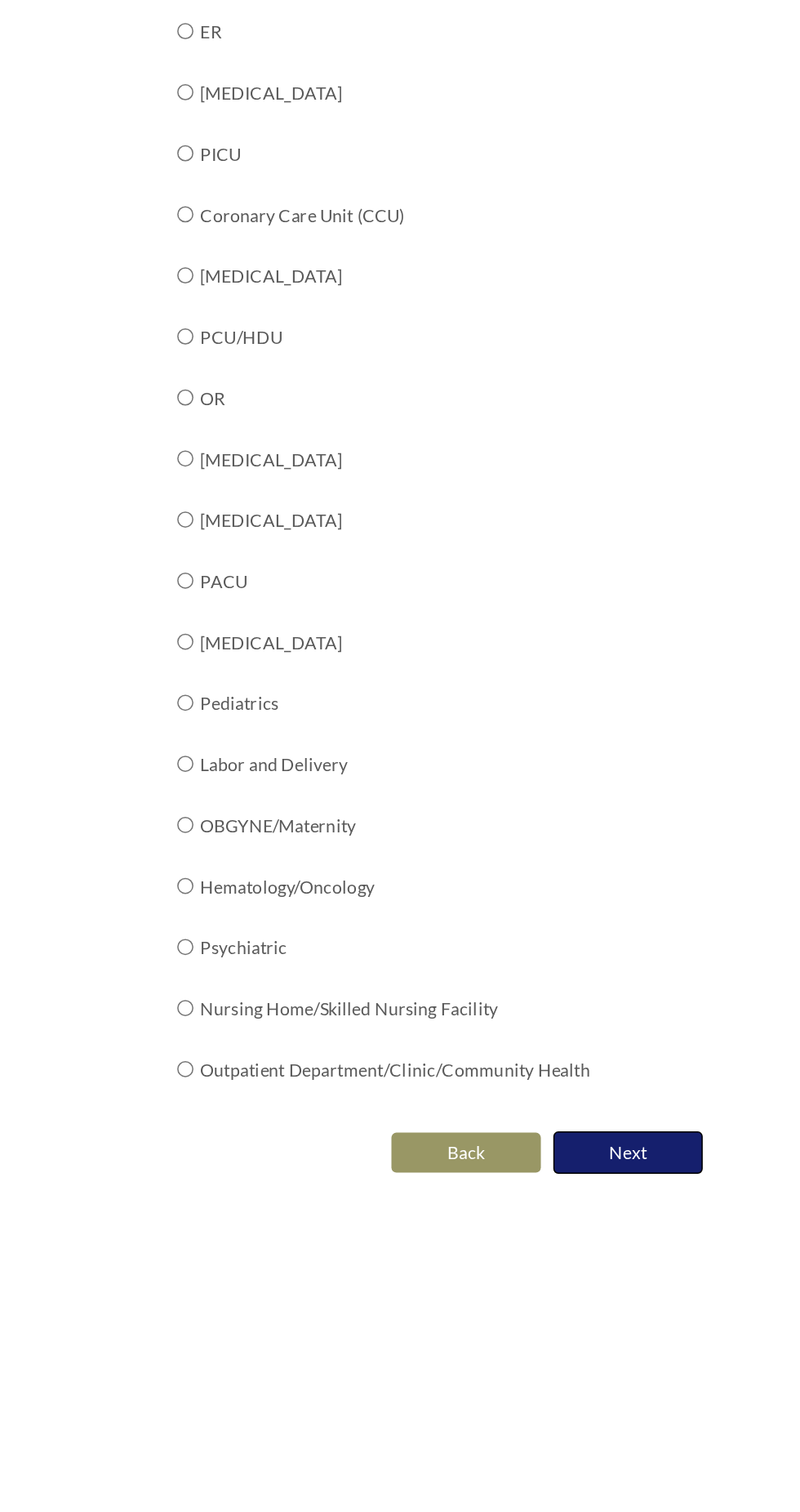
click at [474, 1144] on button "Next" at bounding box center [453, 1151] width 98 height 28
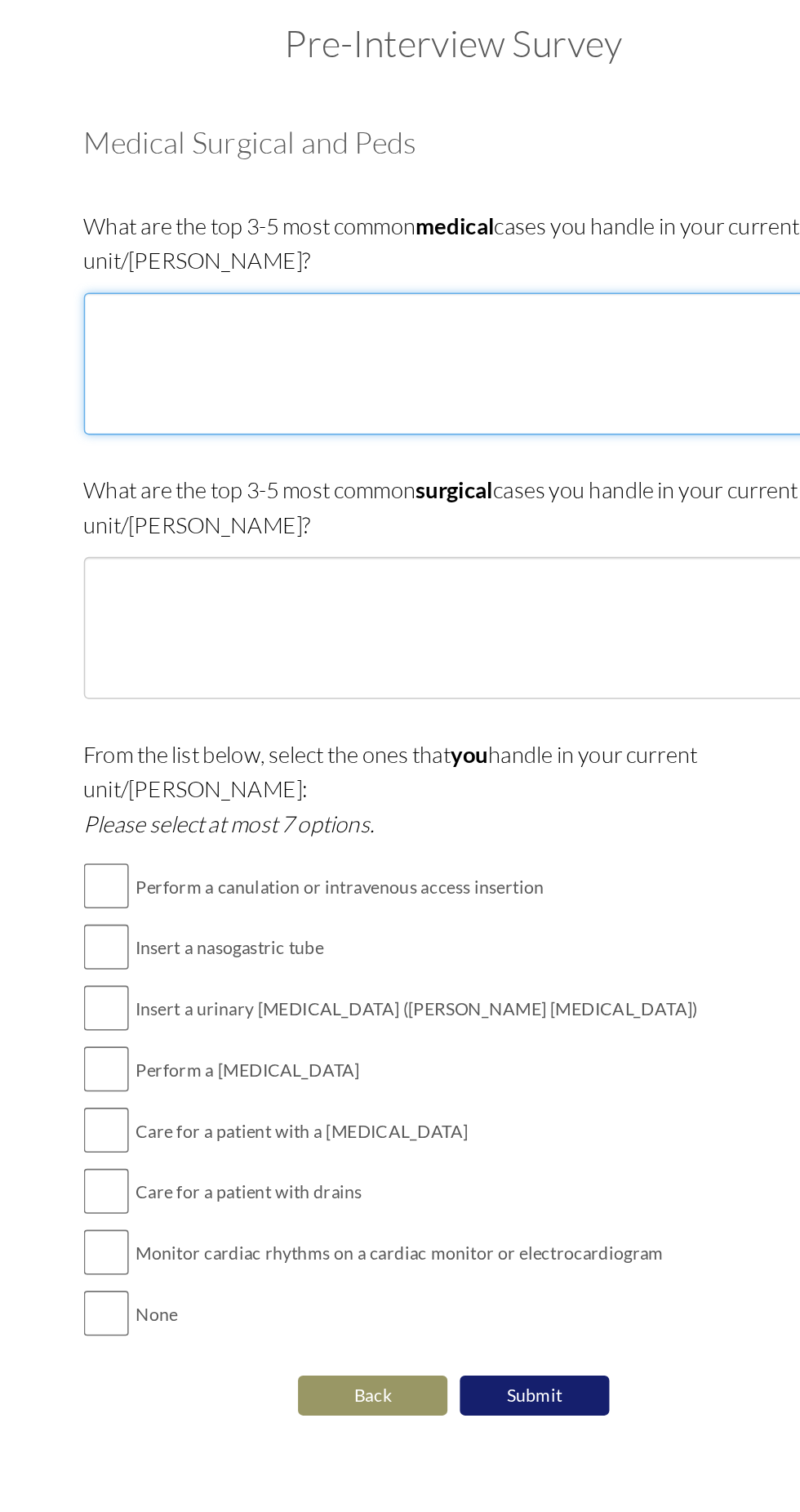
click at [379, 311] on textarea at bounding box center [400, 314] width 486 height 93
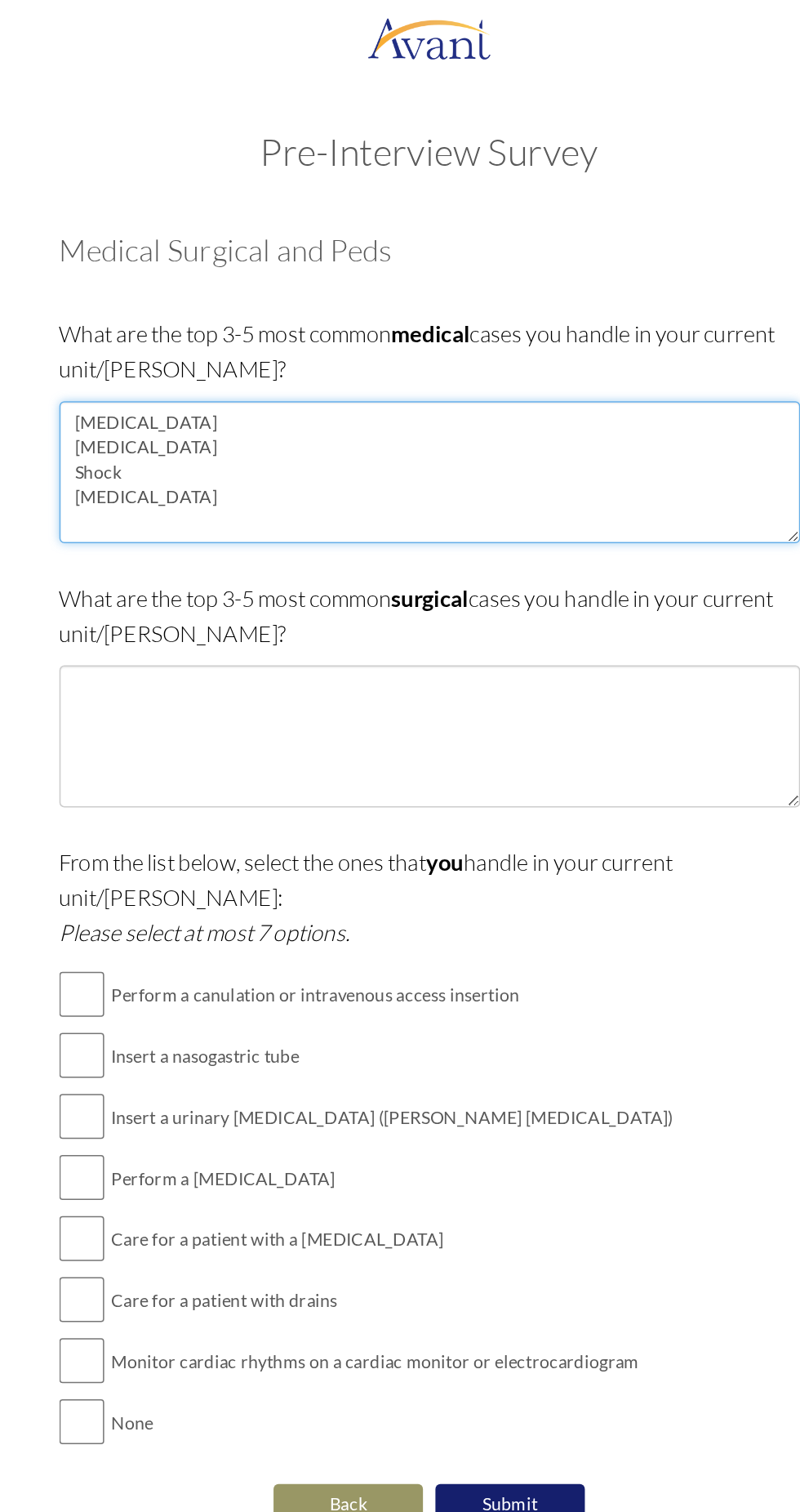
type textarea "[MEDICAL_DATA] [MEDICAL_DATA] Shock [MEDICAL_DATA]"
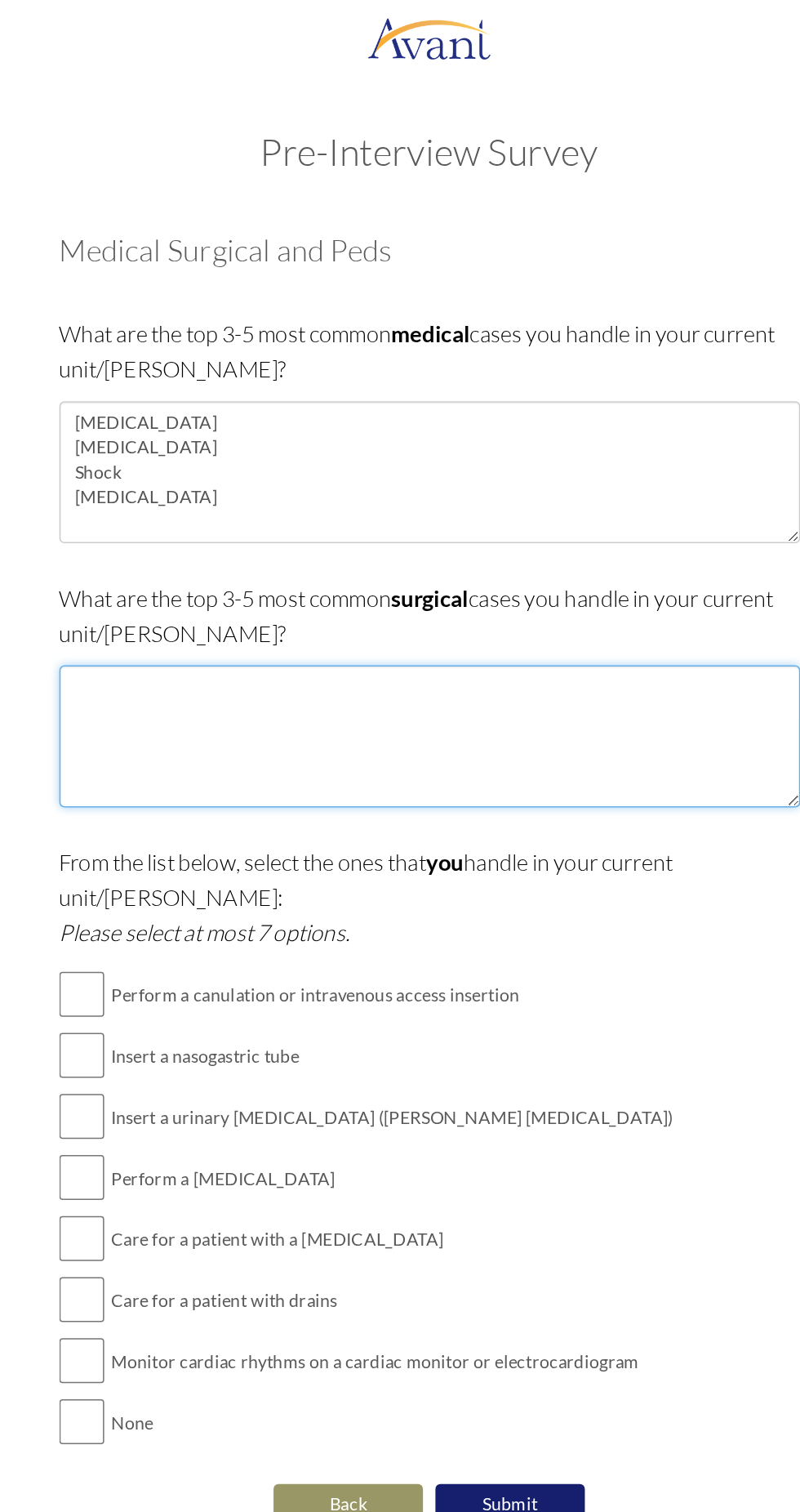
click at [427, 480] on textarea at bounding box center [400, 487] width 486 height 93
click at [335, 488] on textarea at bounding box center [400, 487] width 486 height 93
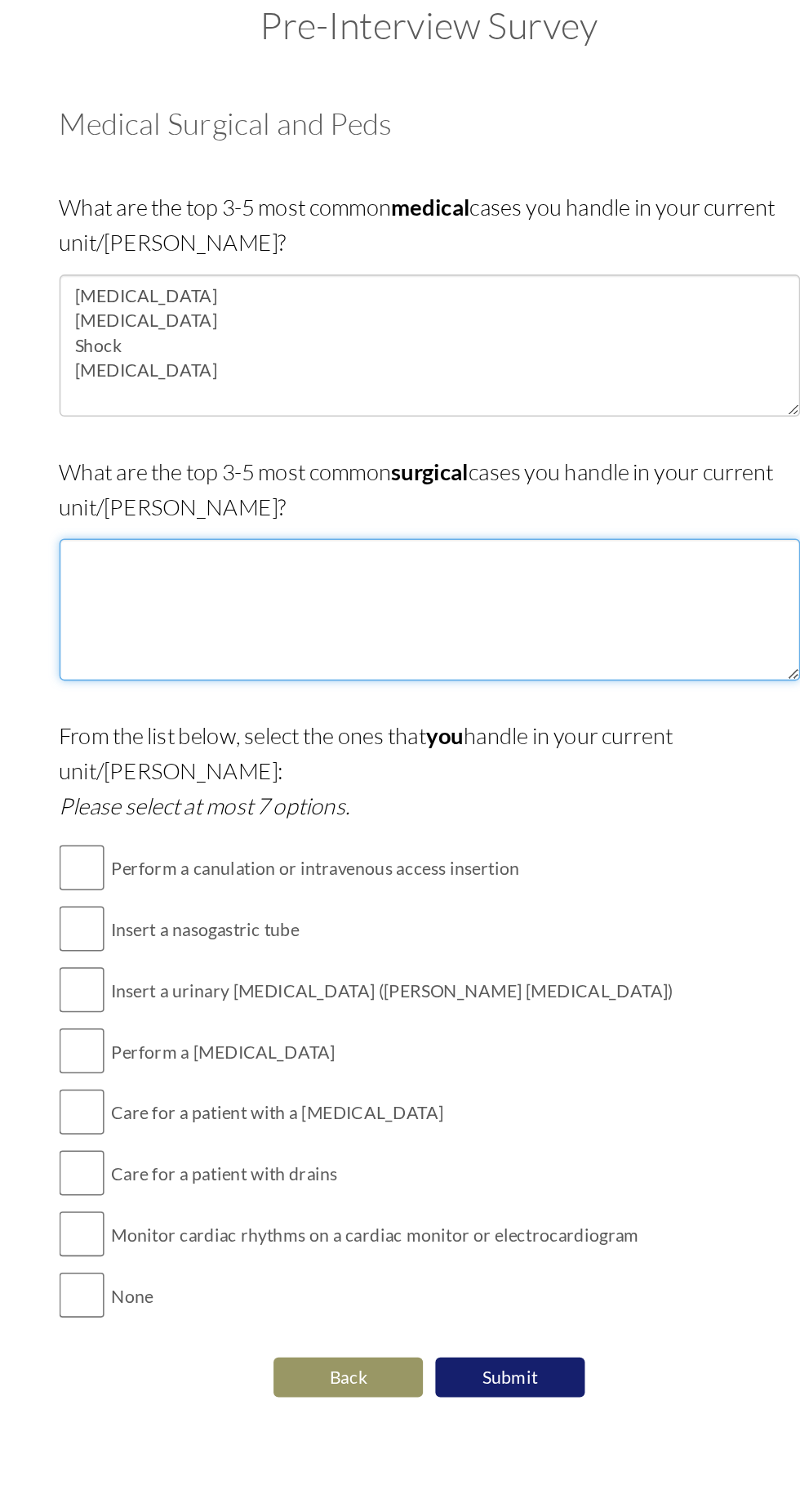
click at [372, 482] on textarea at bounding box center [400, 487] width 486 height 93
click at [299, 462] on textarea at bounding box center [400, 487] width 486 height 93
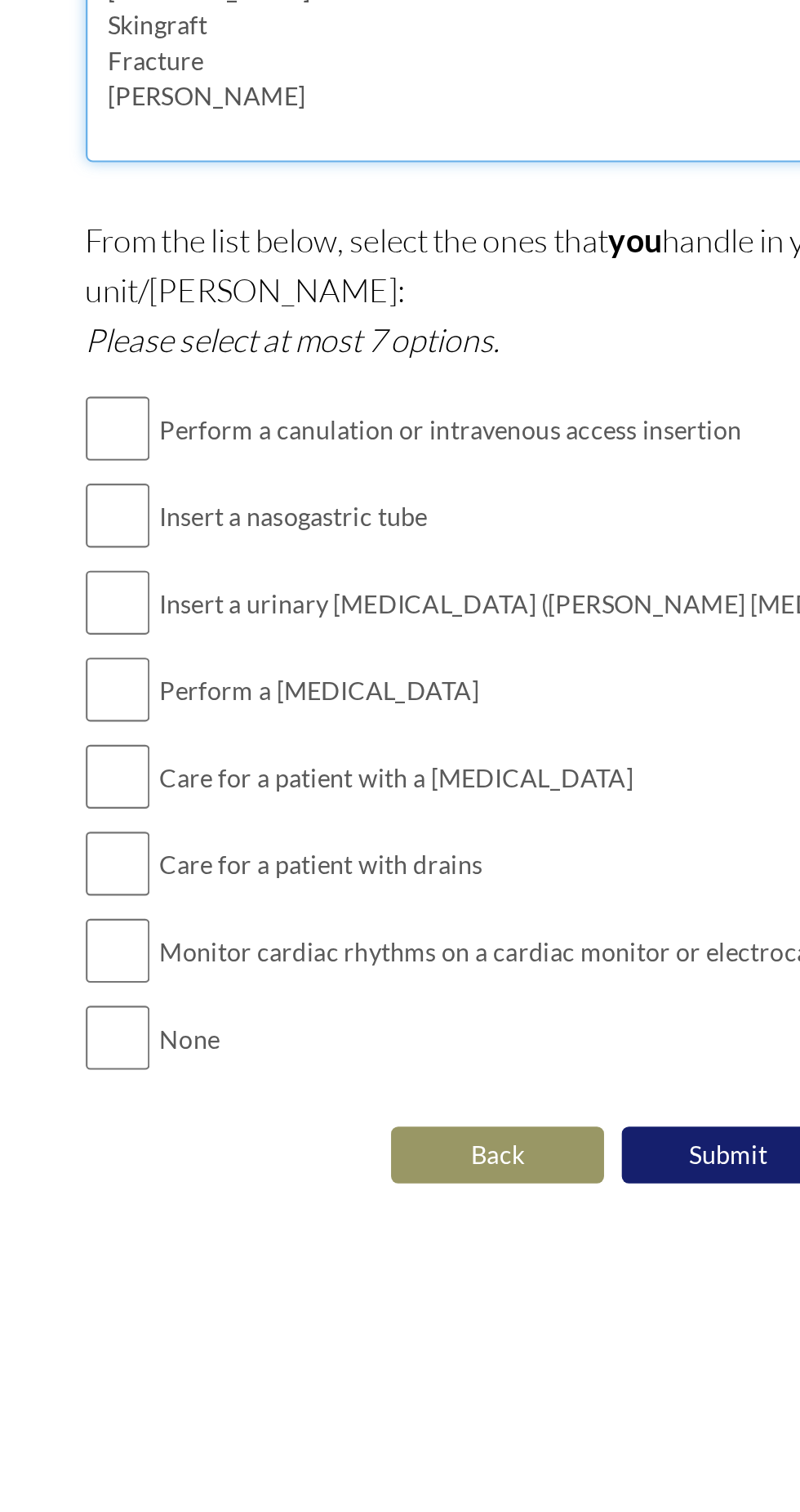
type textarea "[MEDICAL_DATA] Skingraft Fracture [PERSON_NAME]"
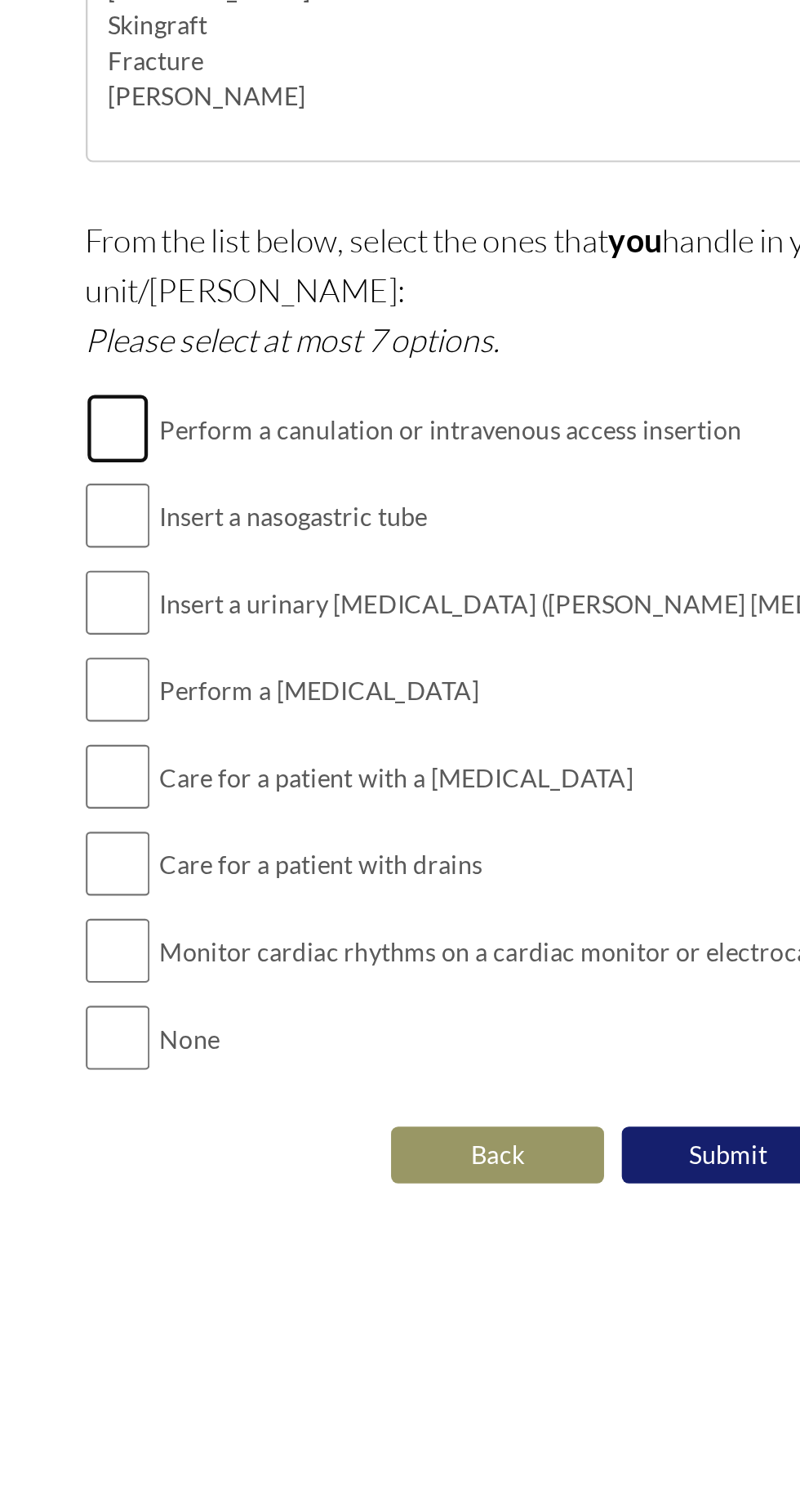
click at [177, 639] on input "checkbox" at bounding box center [172, 656] width 29 height 33
checkbox input "true"
click at [173, 680] on input "checkbox" at bounding box center [172, 696] width 29 height 33
checkbox input "true"
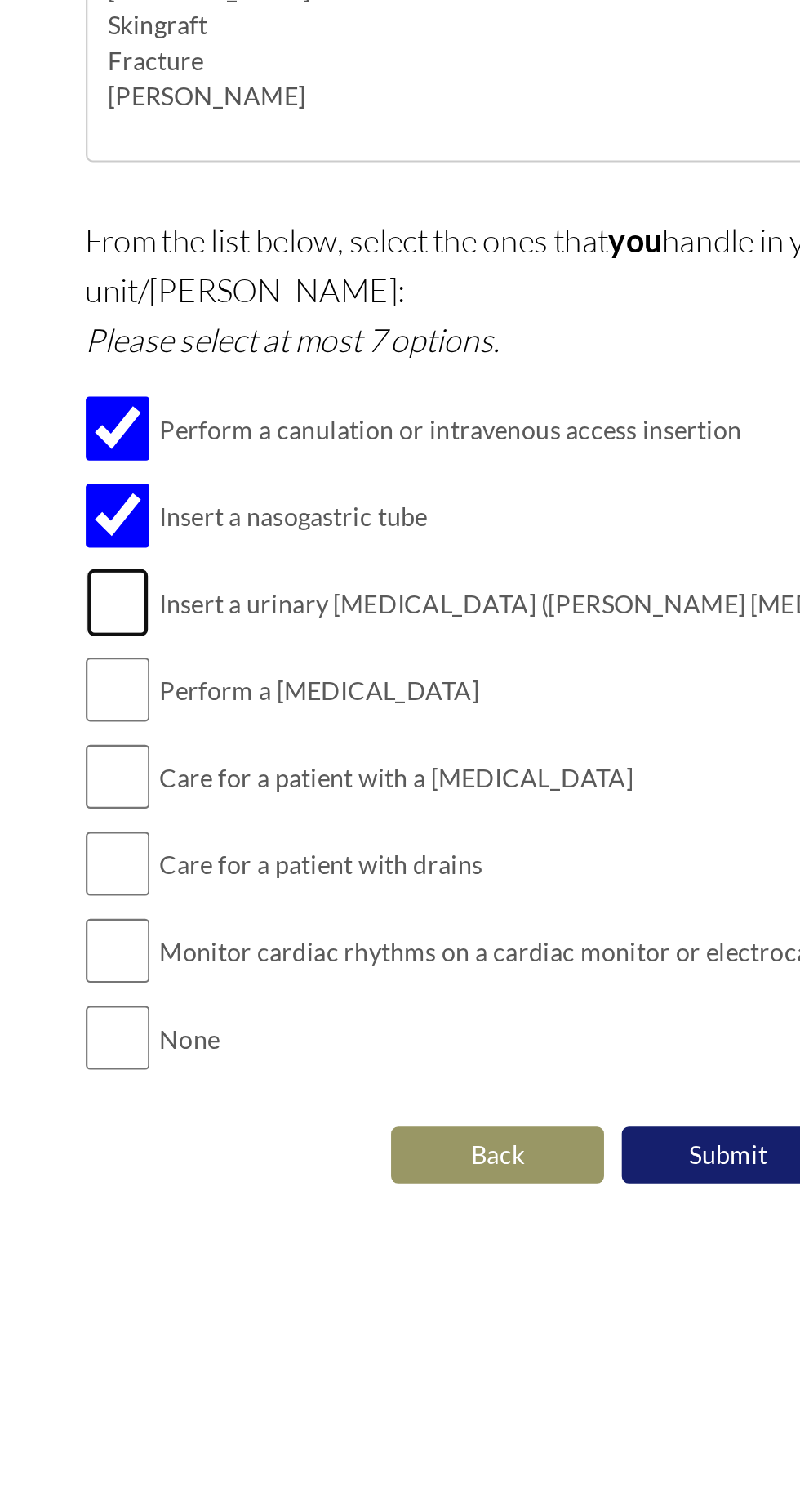
click at [172, 719] on input "checkbox" at bounding box center [172, 736] width 29 height 33
checkbox input "true"
click at [175, 760] on input "checkbox" at bounding box center [172, 776] width 29 height 33
checkbox input "true"
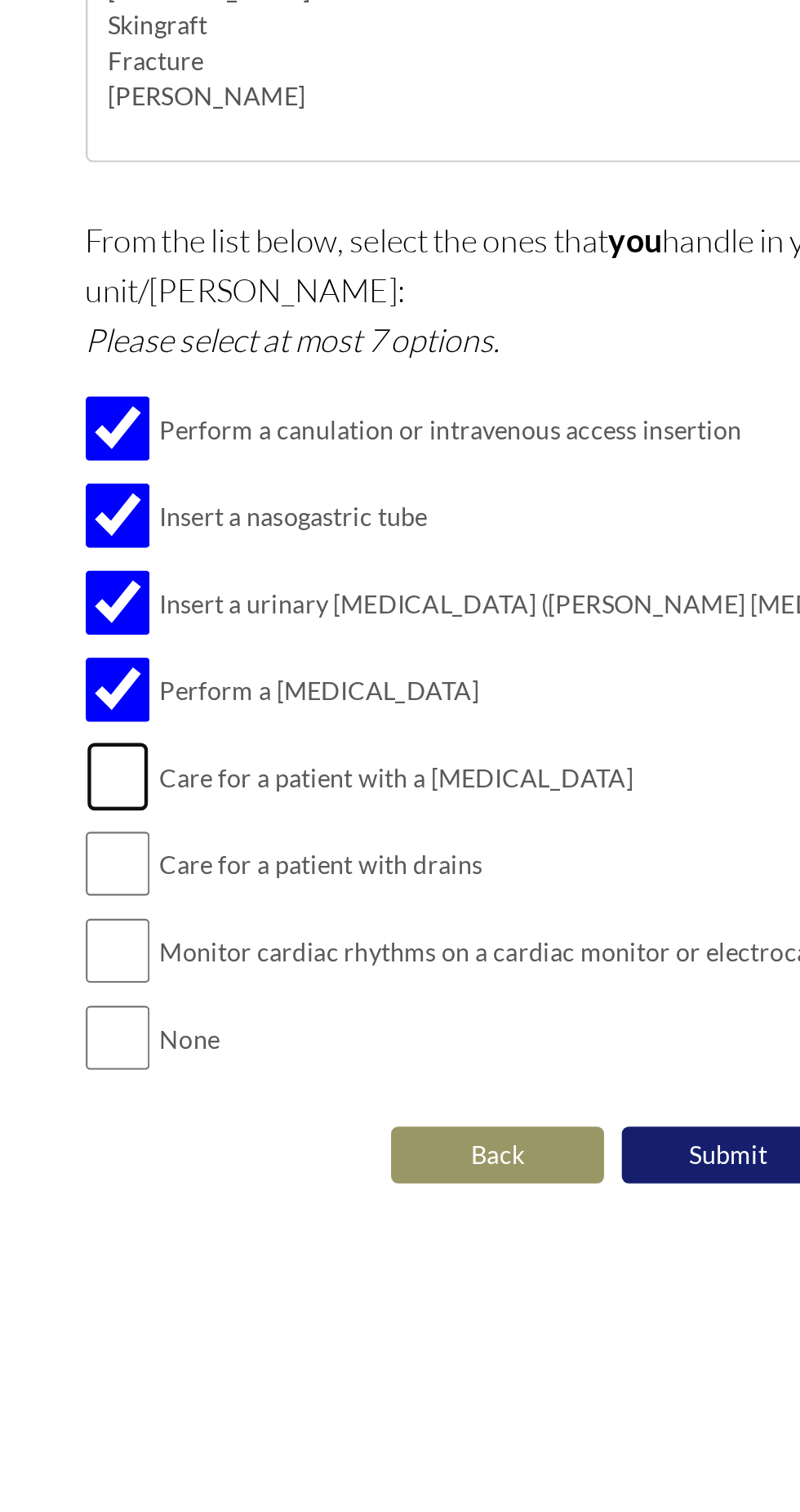
click at [173, 800] on input "checkbox" at bounding box center [172, 816] width 29 height 33
checkbox input "true"
click at [170, 839] on input "checkbox" at bounding box center [172, 856] width 29 height 33
checkbox input "true"
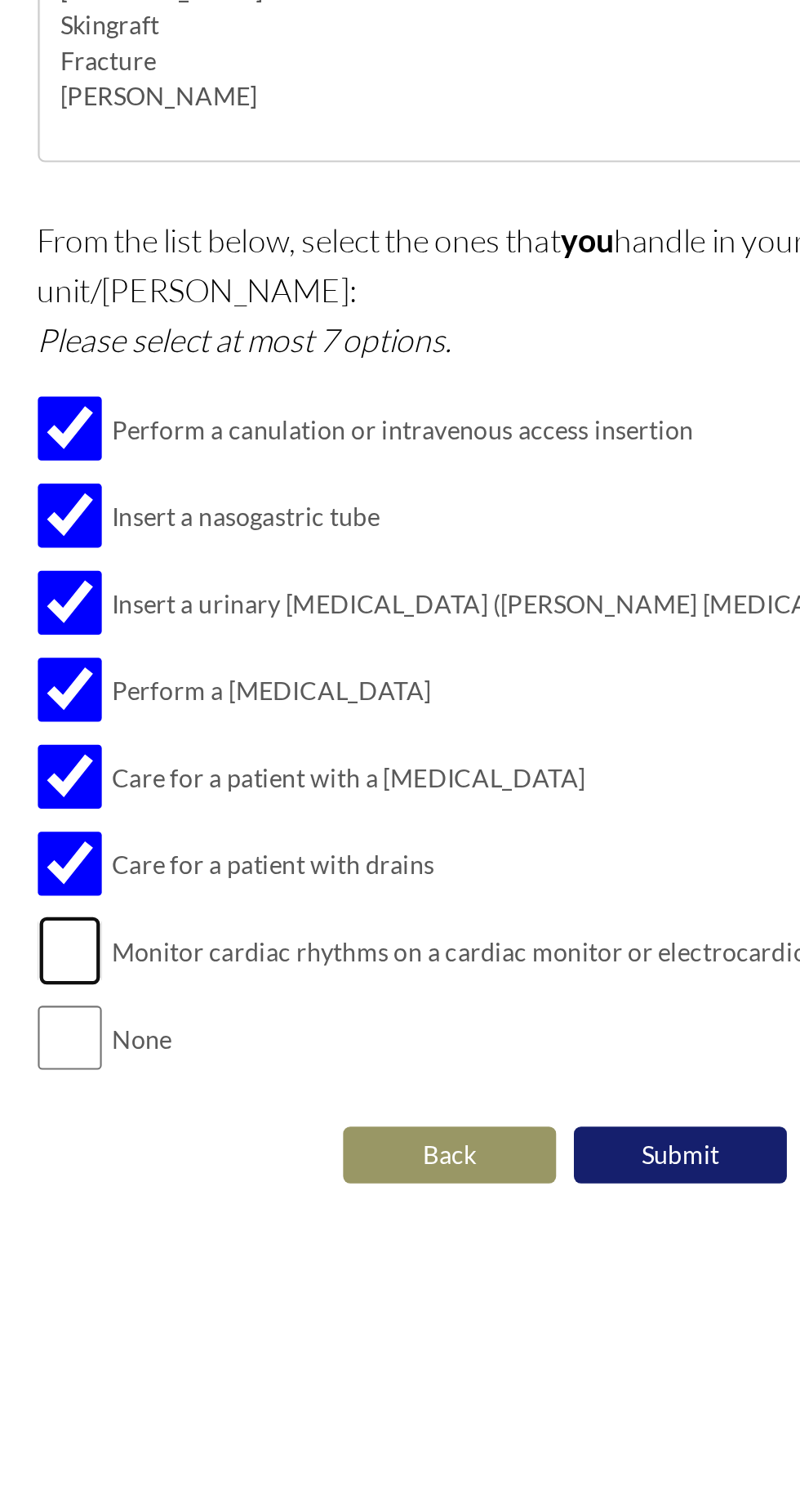
click at [171, 880] on input "checkbox" at bounding box center [172, 896] width 29 height 33
checkbox input "true"
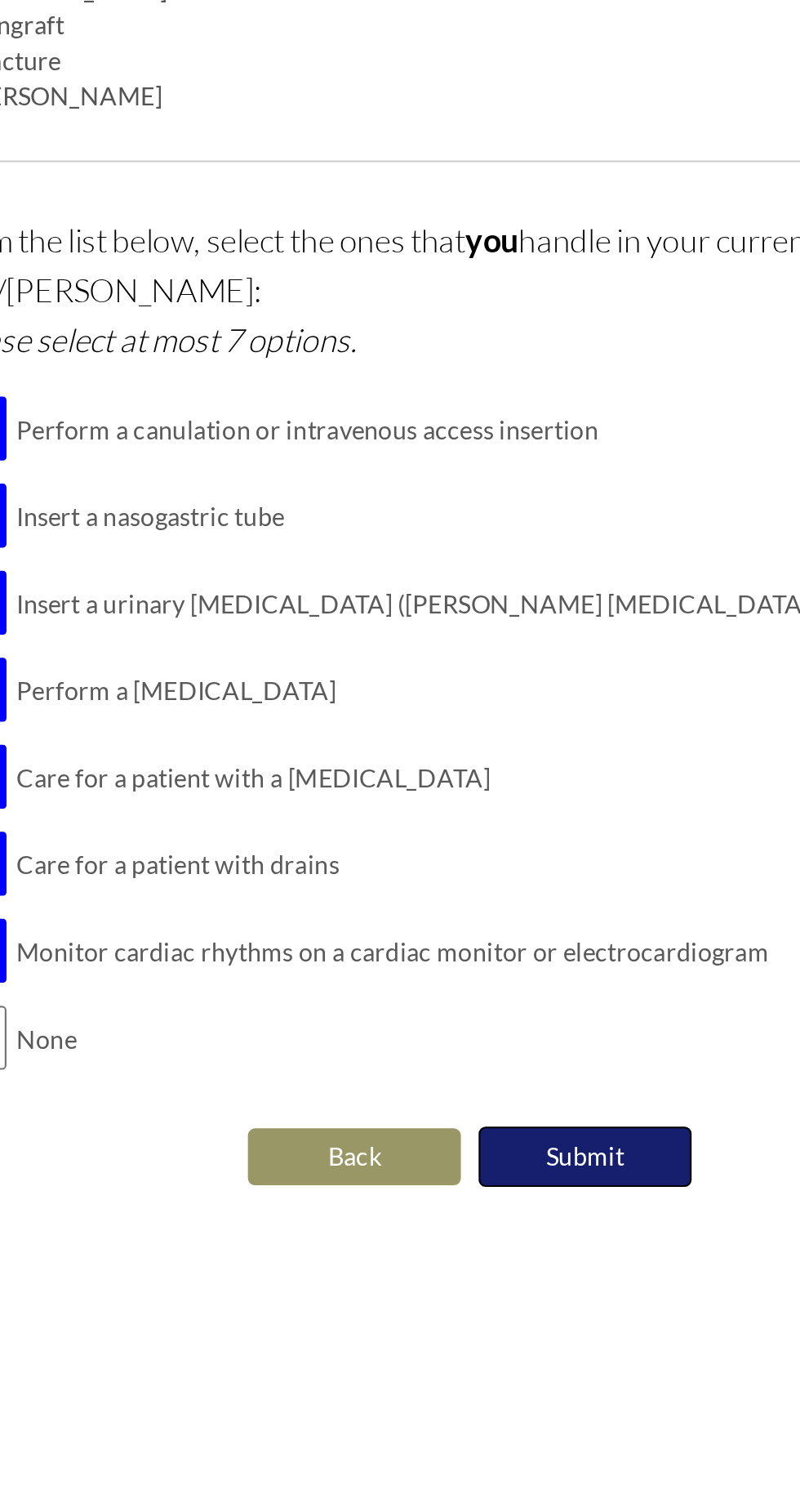
click at [461, 977] on button "Submit" at bounding box center [453, 991] width 98 height 28
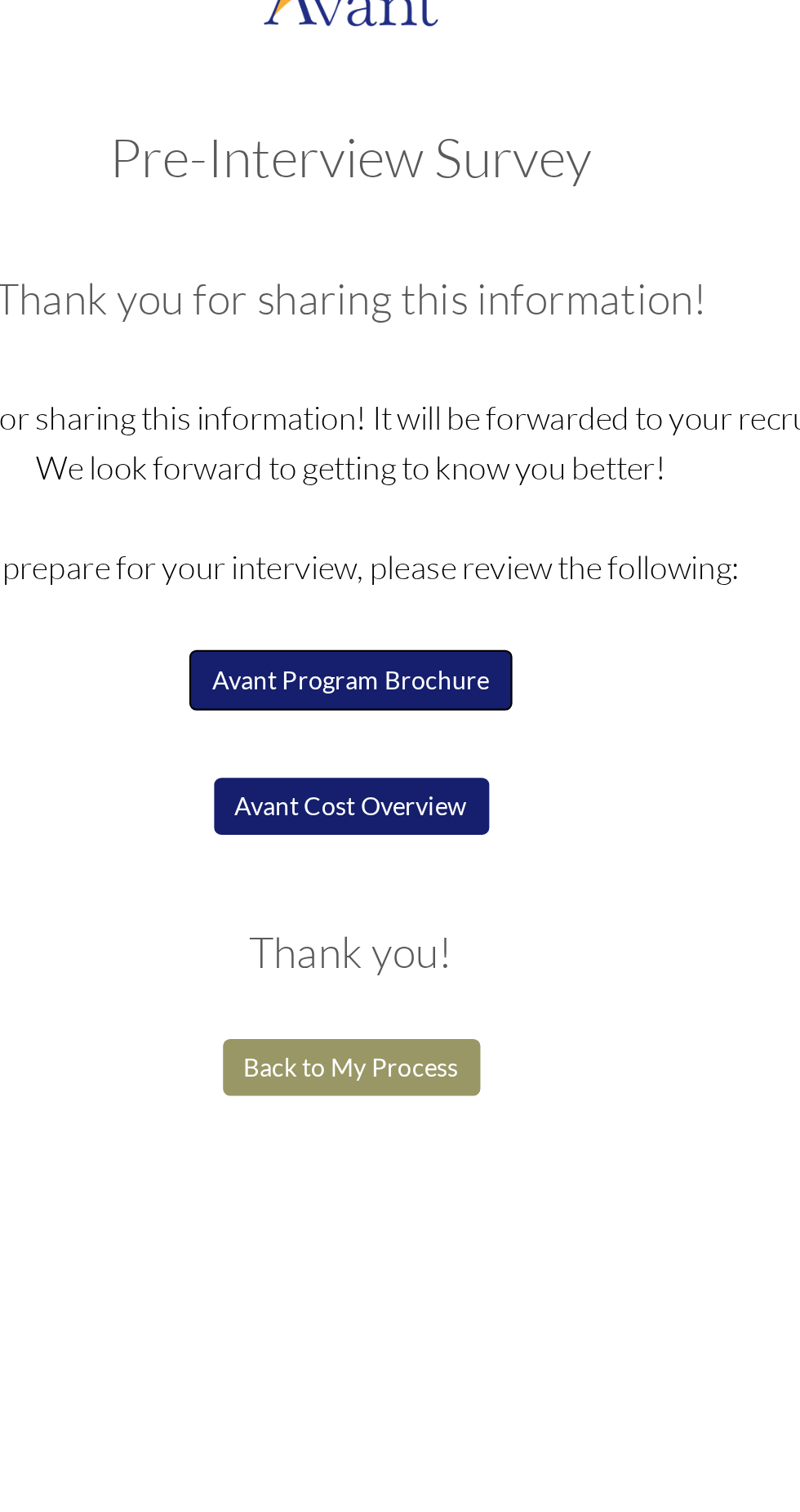
click at [444, 344] on button "Avant Program Brochure" at bounding box center [400, 344] width 149 height 28
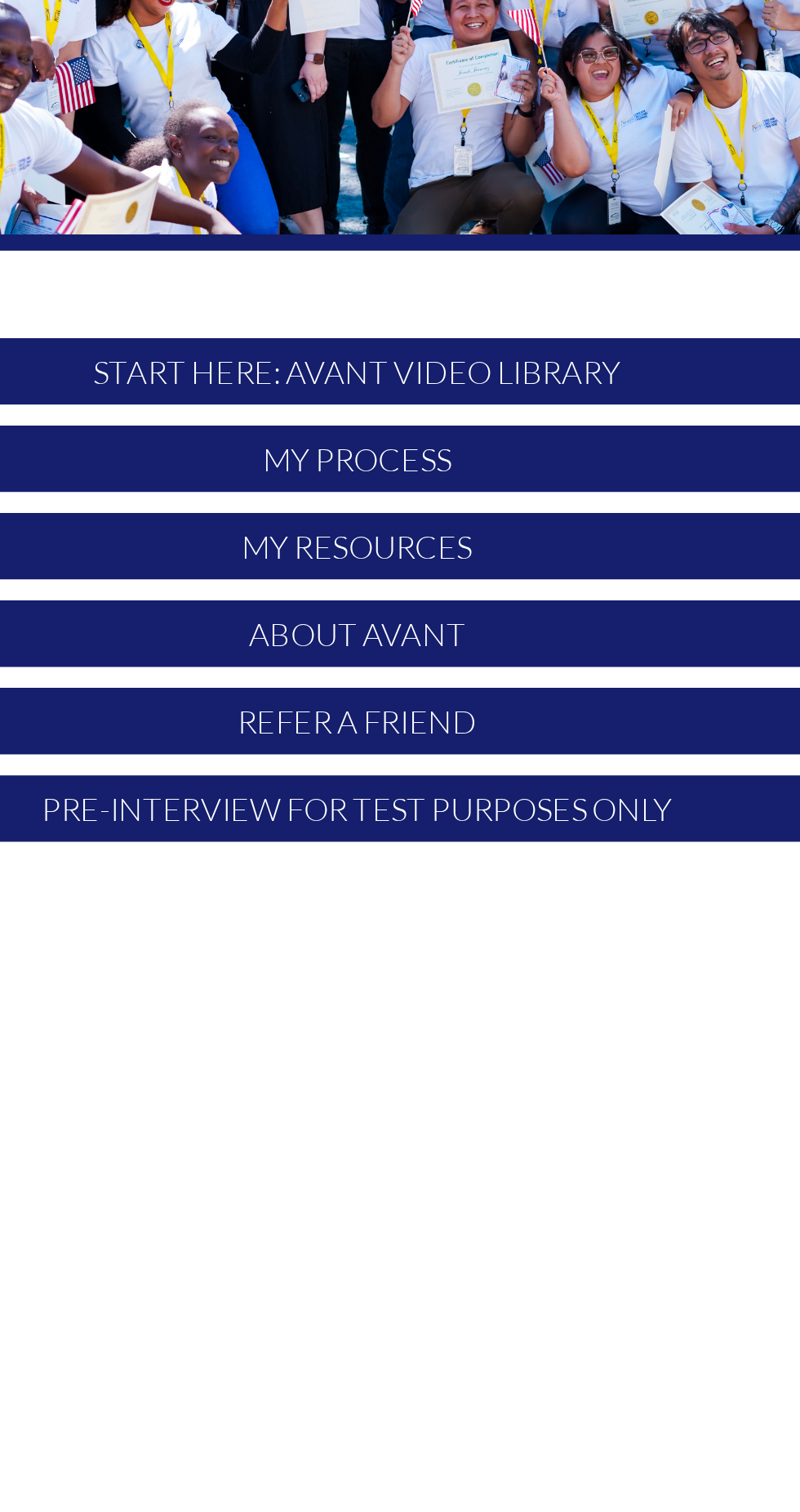
click at [428, 523] on p "My Process" at bounding box center [400, 517] width 486 height 31
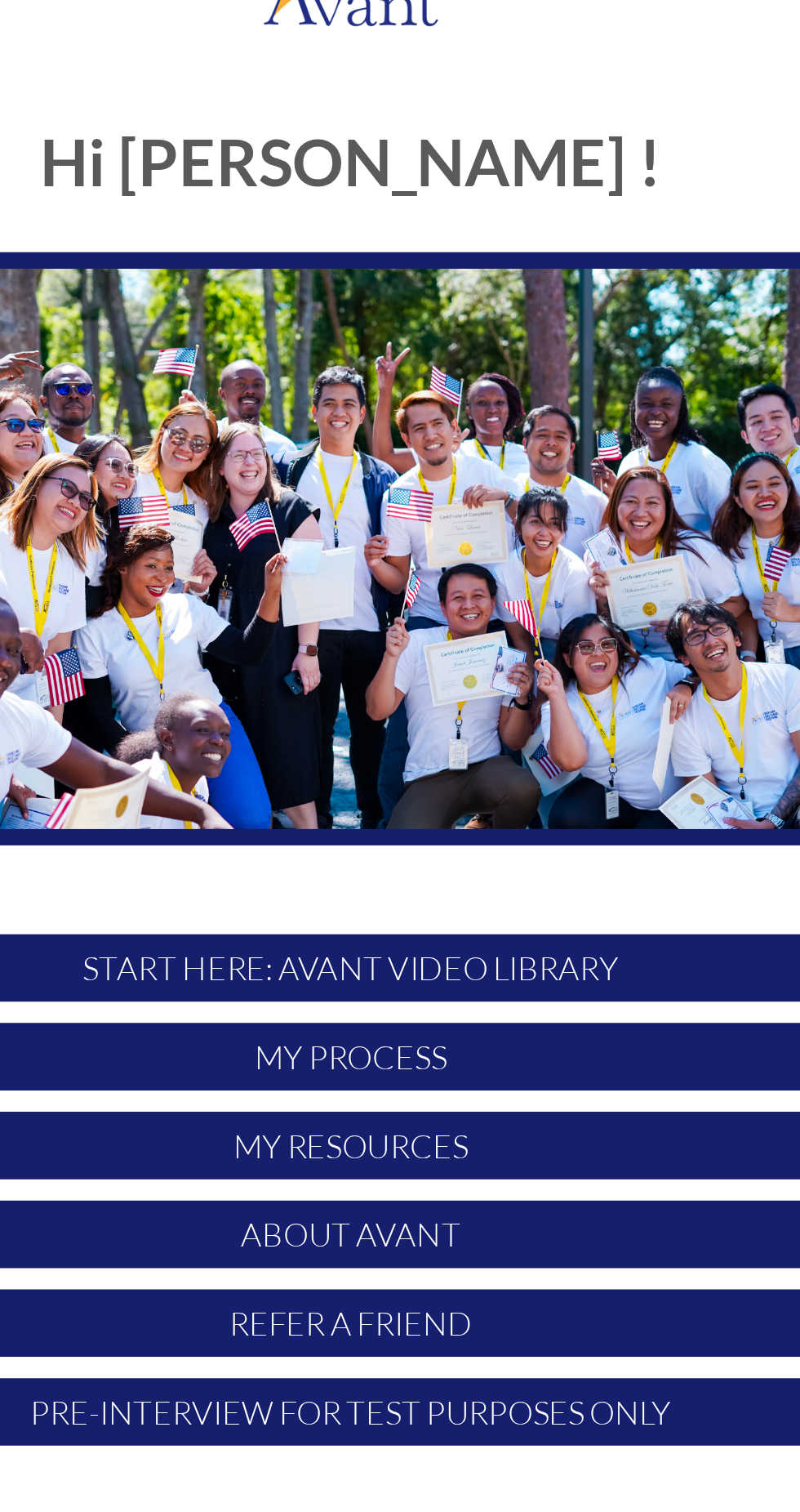
click at [434, 475] on p "START HERE: Avant Video Library" at bounding box center [400, 476] width 486 height 31
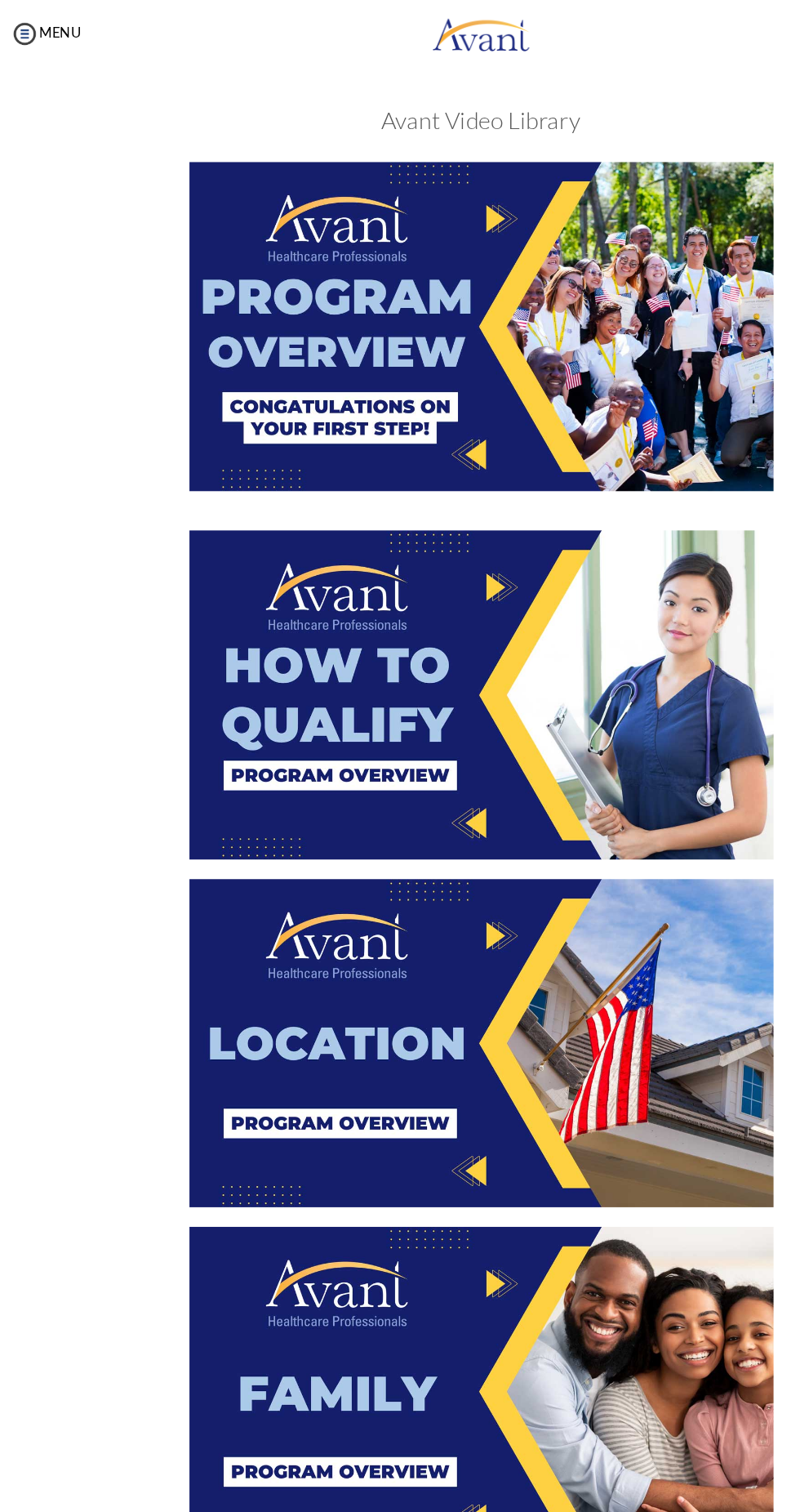
click at [257, 306] on img at bounding box center [400, 272] width 486 height 274
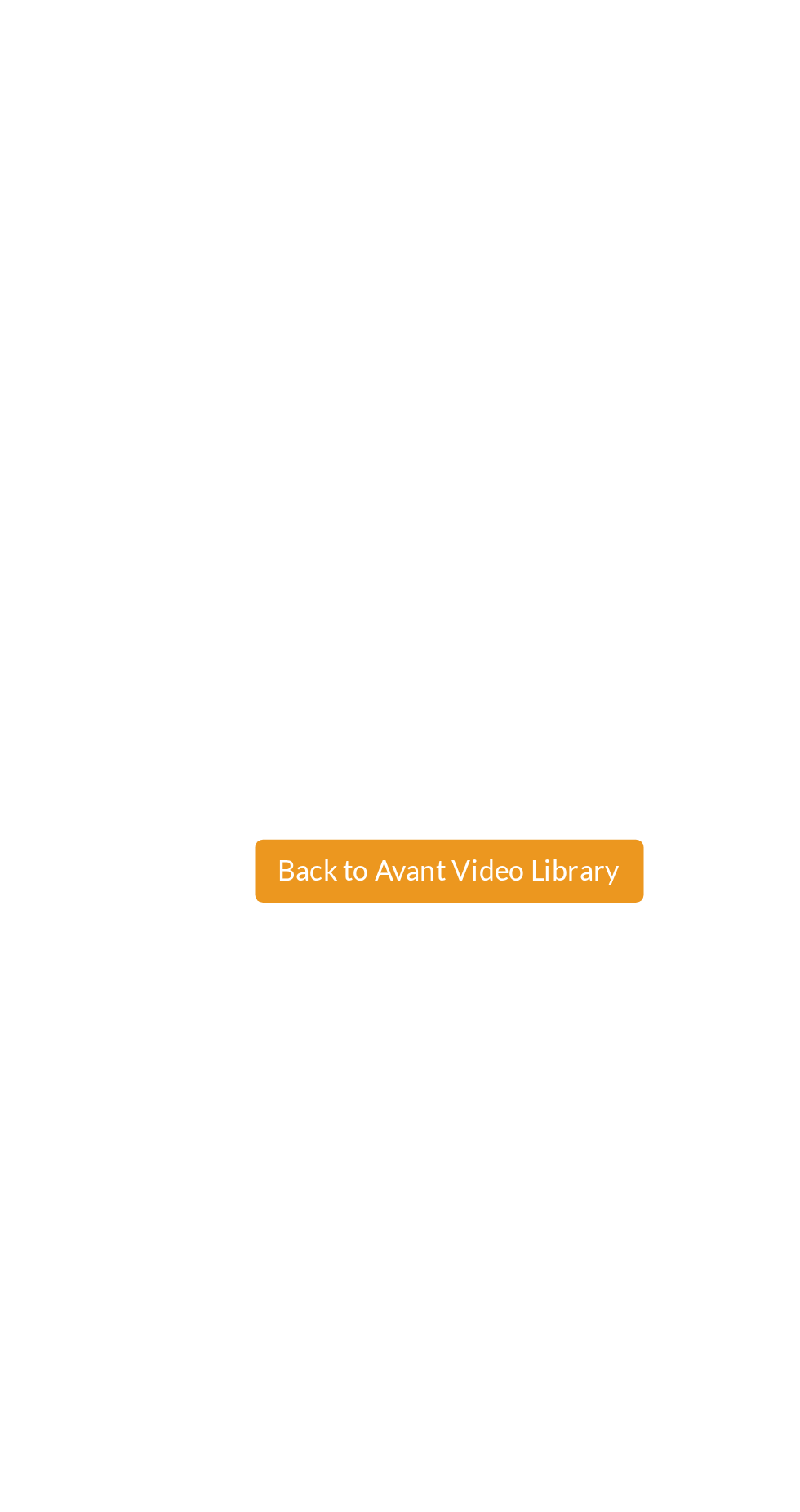
click at [439, 546] on body "Maintenance break. Please come back in 2 hours. MENU My Status What is the next…" at bounding box center [400, 756] width 800 height 1512
click at [412, 548] on body "Maintenance break. Please come back in 2 hours. MENU My Status What is the next…" at bounding box center [400, 756] width 800 height 1512
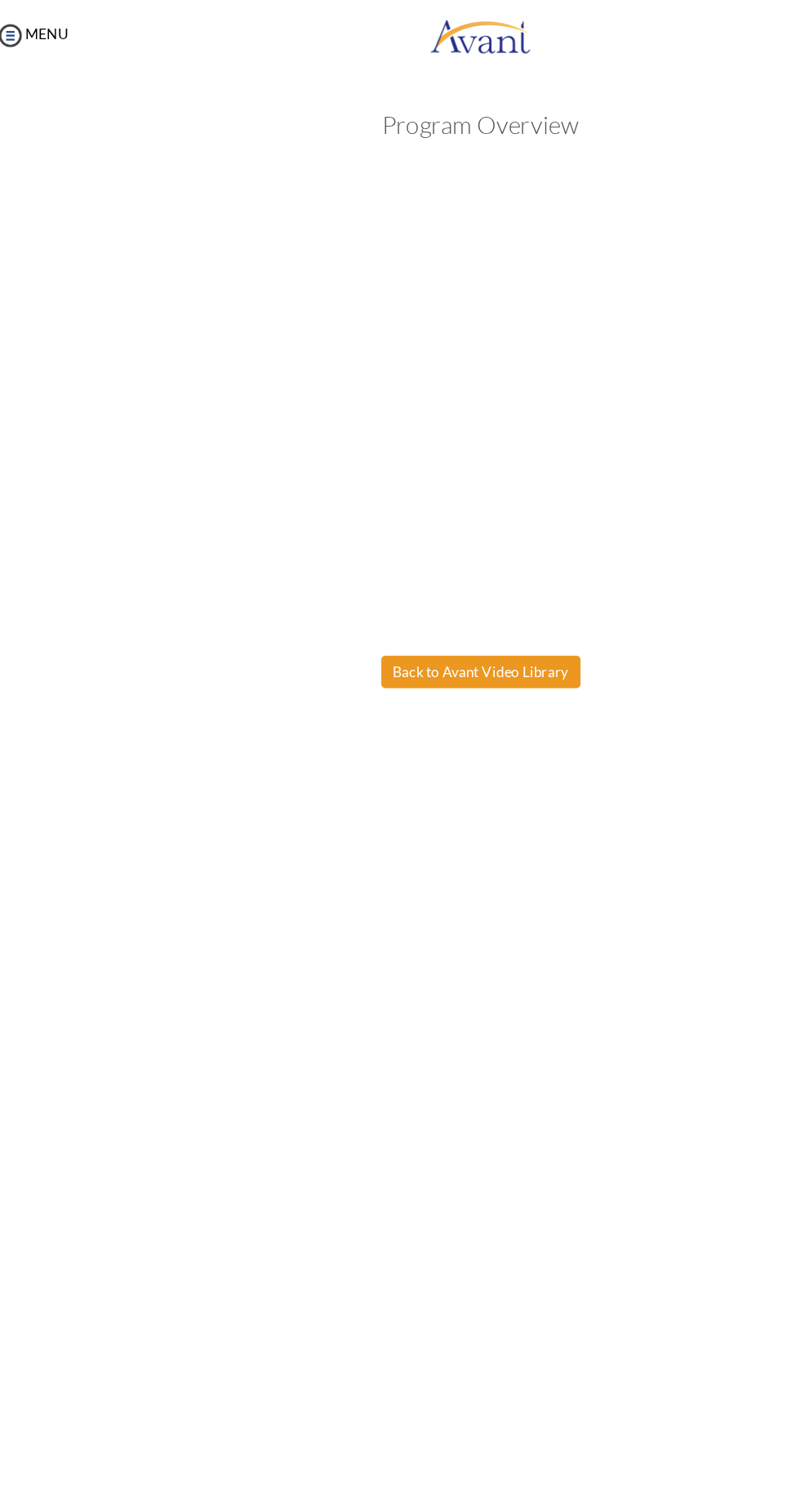
click at [406, 551] on button "Back to Avant Video Library" at bounding box center [400, 542] width 161 height 26
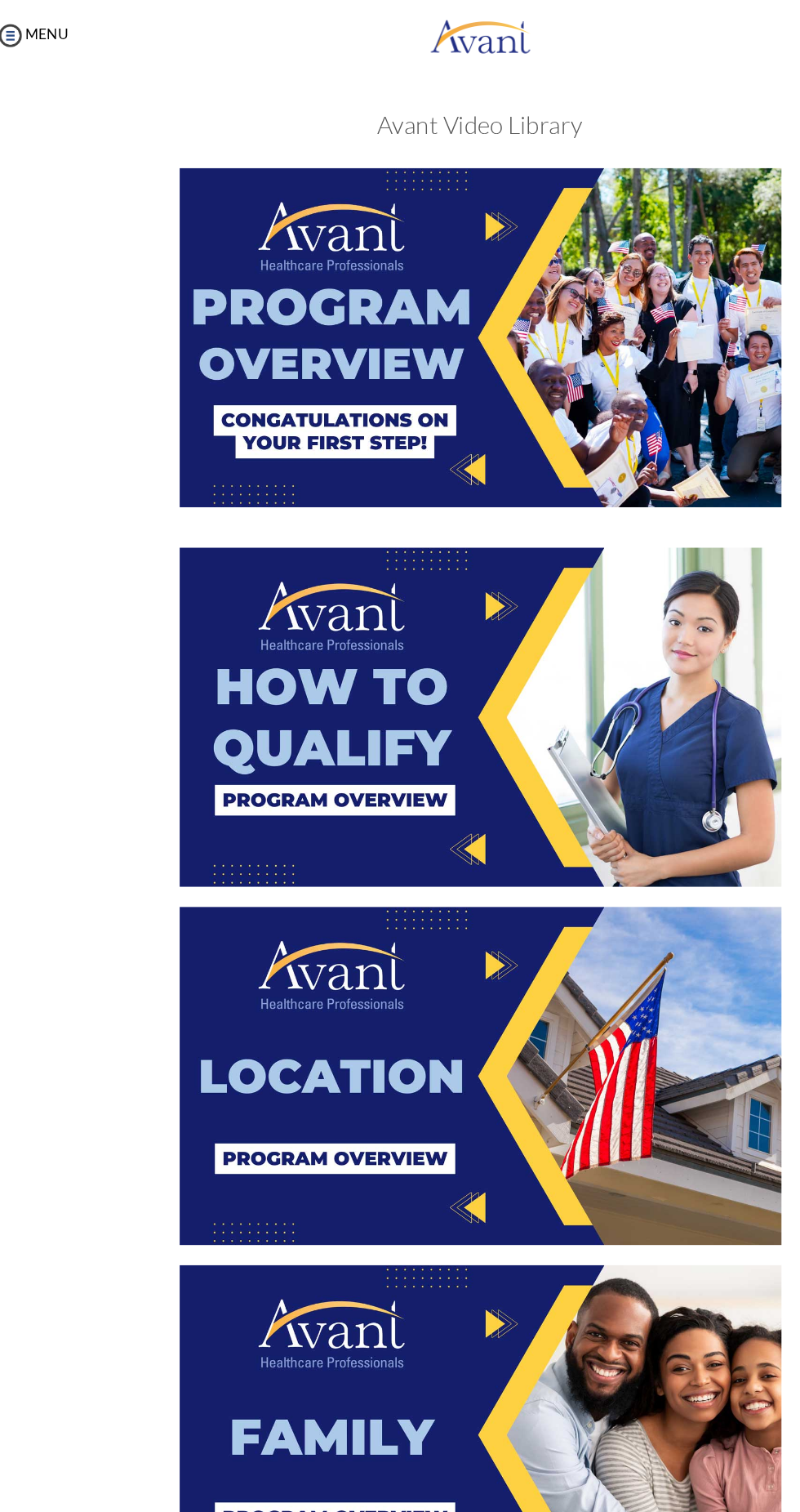
click at [259, 335] on img at bounding box center [400, 272] width 486 height 274
